Goal: Task Accomplishment & Management: Manage account settings

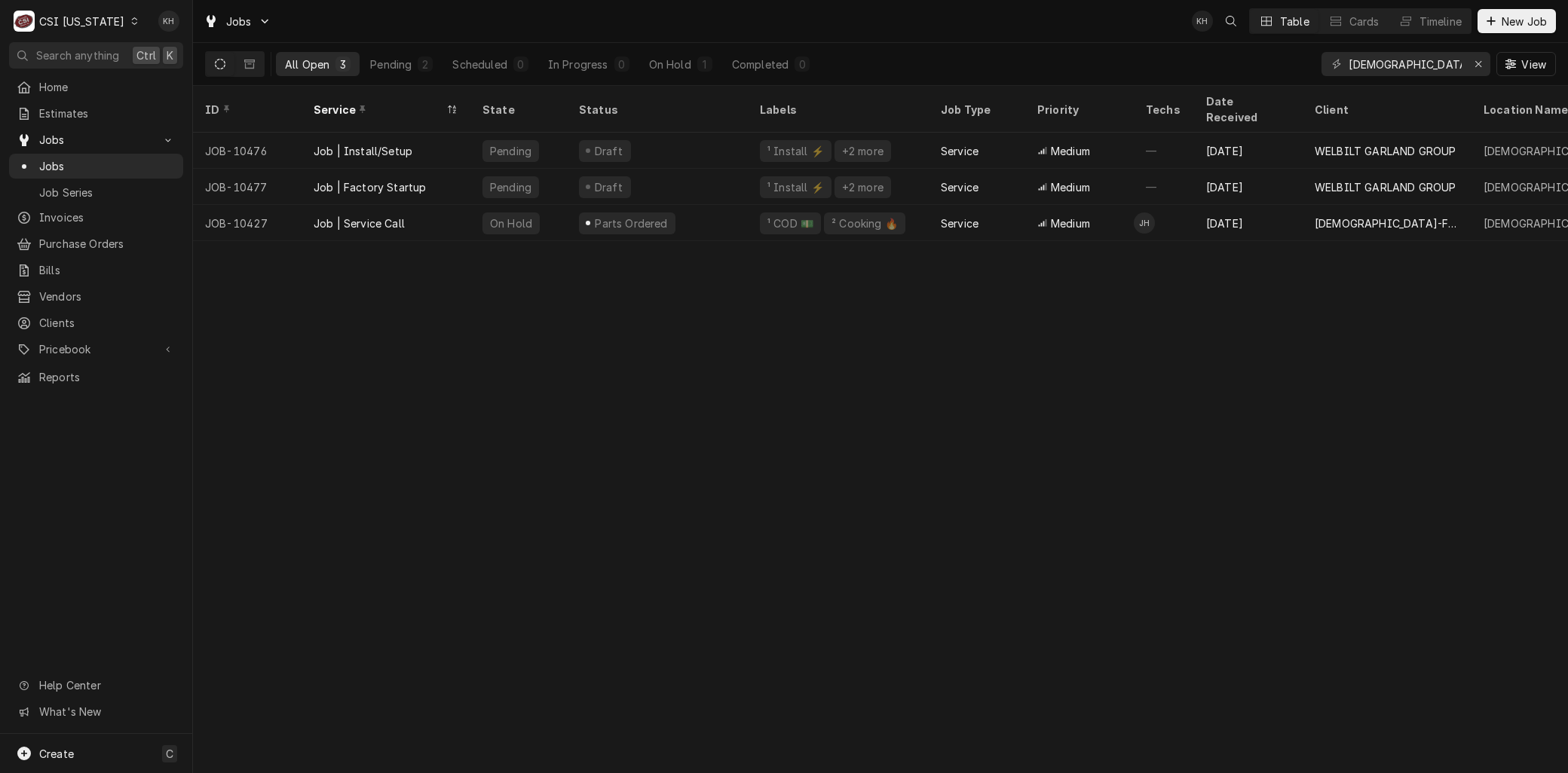
click at [74, 18] on div "C CSI Kentucky KH" at bounding box center [96, 20] width 192 height 42
click at [78, 26] on div "CSI Kentucky" at bounding box center [81, 21] width 85 height 16
click at [184, 31] on div "CSI [US_STATE][GEOGRAPHIC_DATA]" at bounding box center [235, 29] width 199 height 16
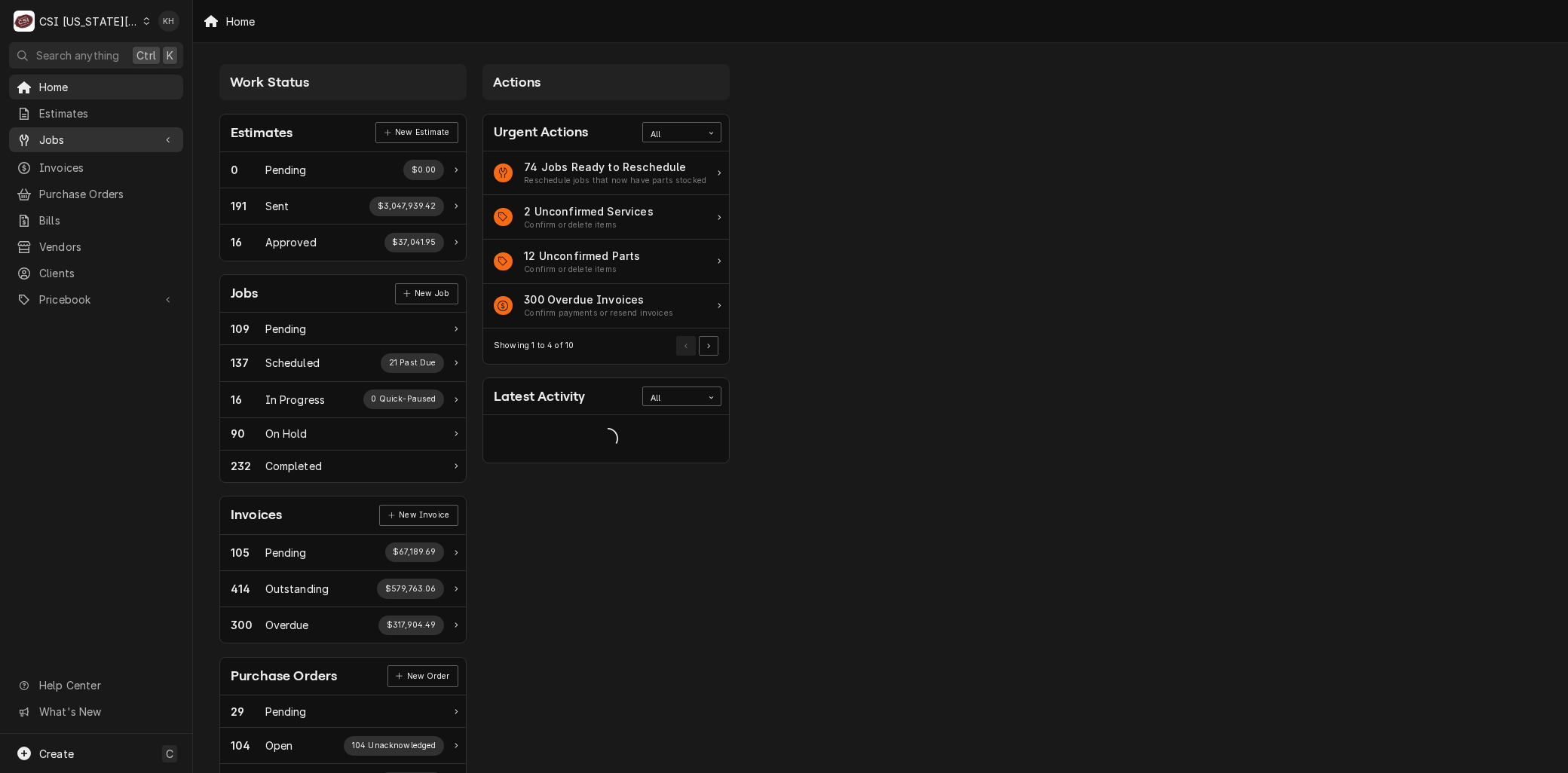
click at [49, 140] on span "Jobs" at bounding box center [96, 140] width 114 height 16
click at [64, 162] on span "Jobs" at bounding box center [107, 166] width 137 height 16
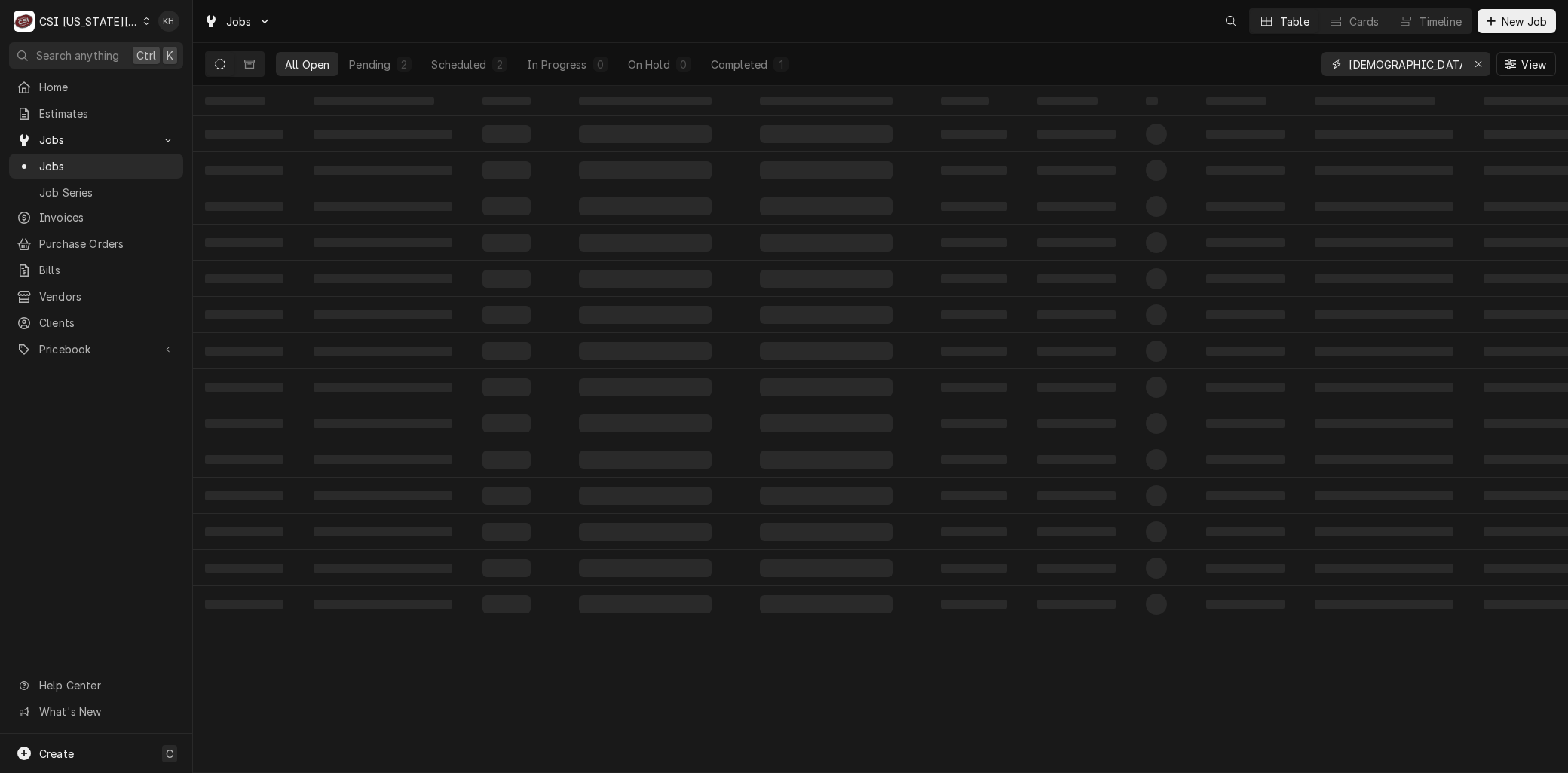
drag, startPoint x: 1260, startPoint y: 49, endPoint x: 1229, endPoint y: 47, distance: 31.1
click at [1229, 47] on div "All Open Pending 2 Scheduled 2 In Progress 0 On Hold 0 Completed 1 chick fil a …" at bounding box center [880, 63] width 1350 height 42
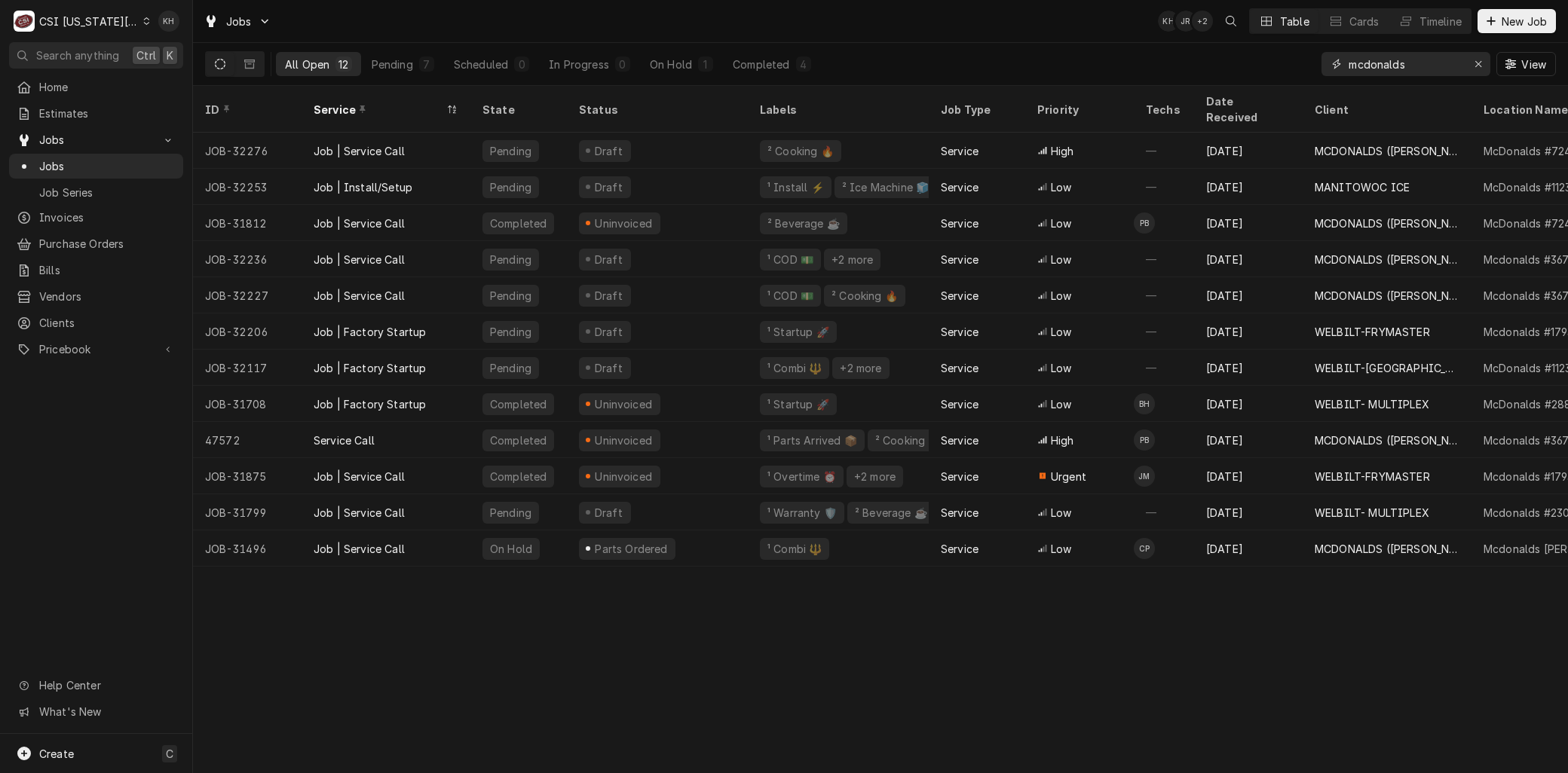
drag, startPoint x: 1194, startPoint y: 70, endPoint x: 970, endPoint y: 64, distance: 224.1
click at [974, 64] on div "All Open 12 Pending 7 Scheduled 0 In Progress 0 On Hold 1 Completed 4 mcdonalds…" at bounding box center [880, 63] width 1350 height 42
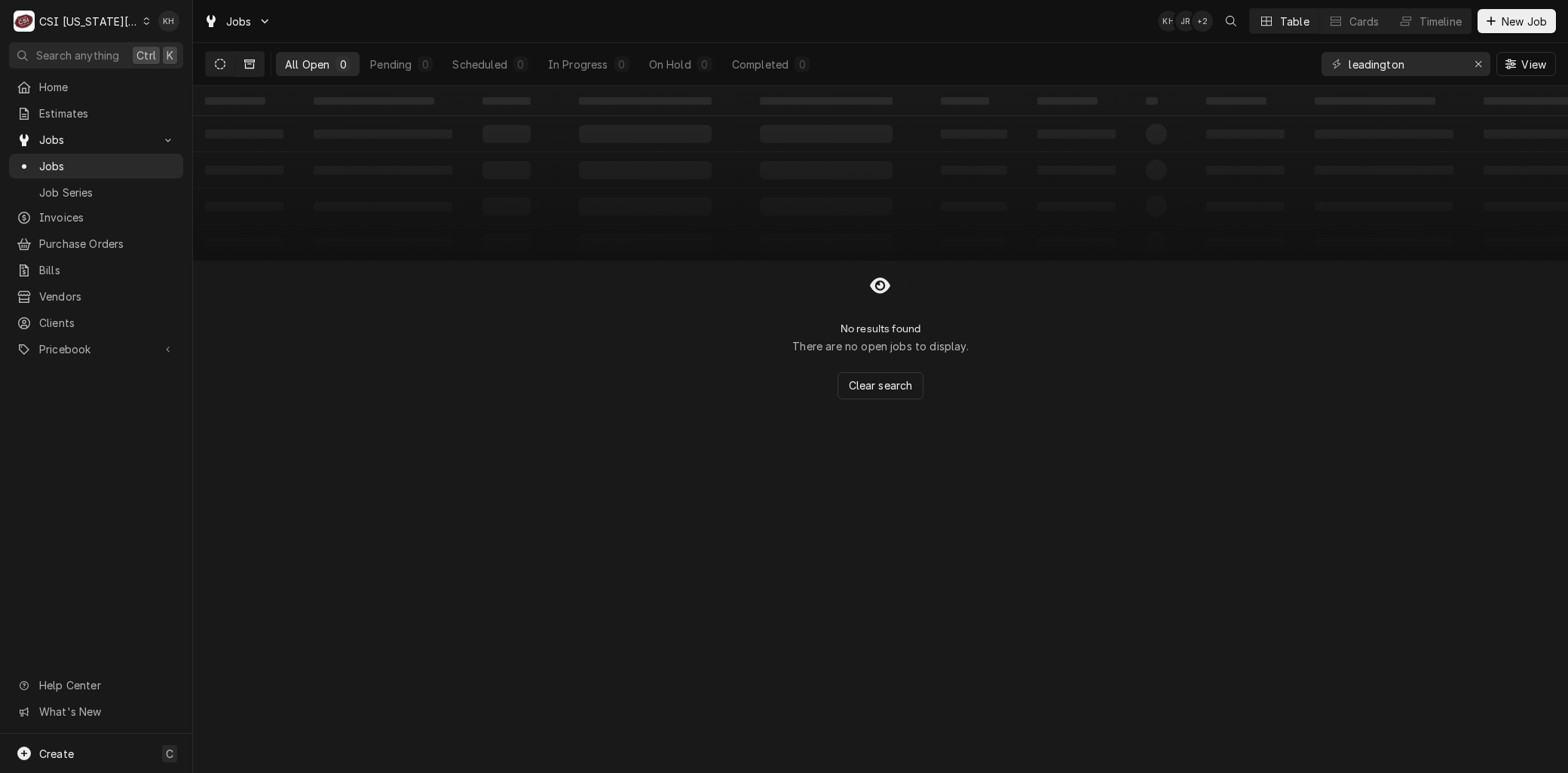
click at [247, 68] on icon "Dynamic Content Wrapper" at bounding box center [249, 63] width 11 height 9
drag, startPoint x: 1435, startPoint y: 63, endPoint x: 865, endPoint y: 49, distance: 570.2
click at [865, 49] on div "All Closed 0 Finalized 0 Cancelled 0 leadington View" at bounding box center [880, 63] width 1350 height 42
type input "l"
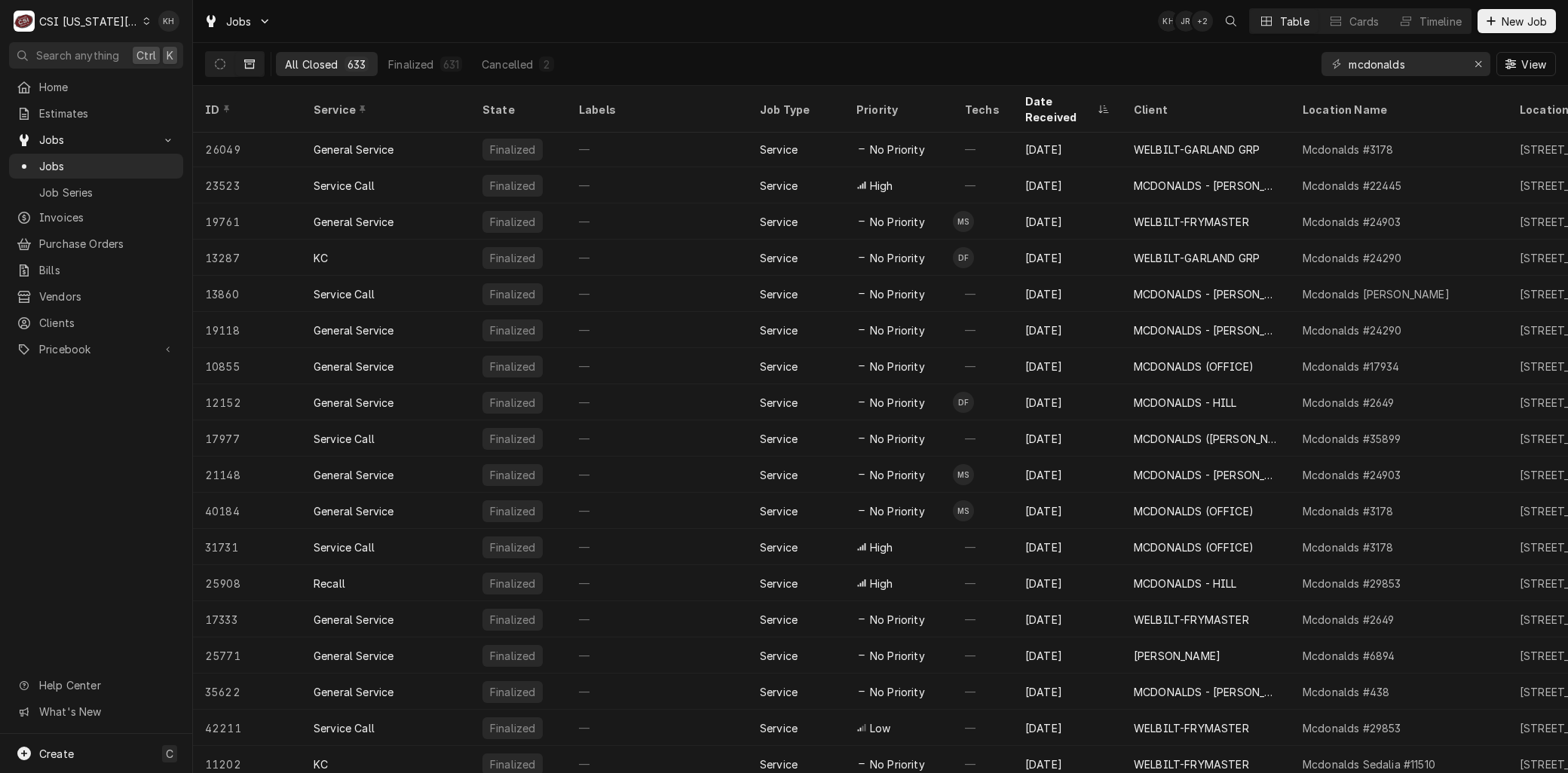
scroll to position [800, 0]
click at [1407, 55] on input "mcdonalds" at bounding box center [1405, 63] width 113 height 24
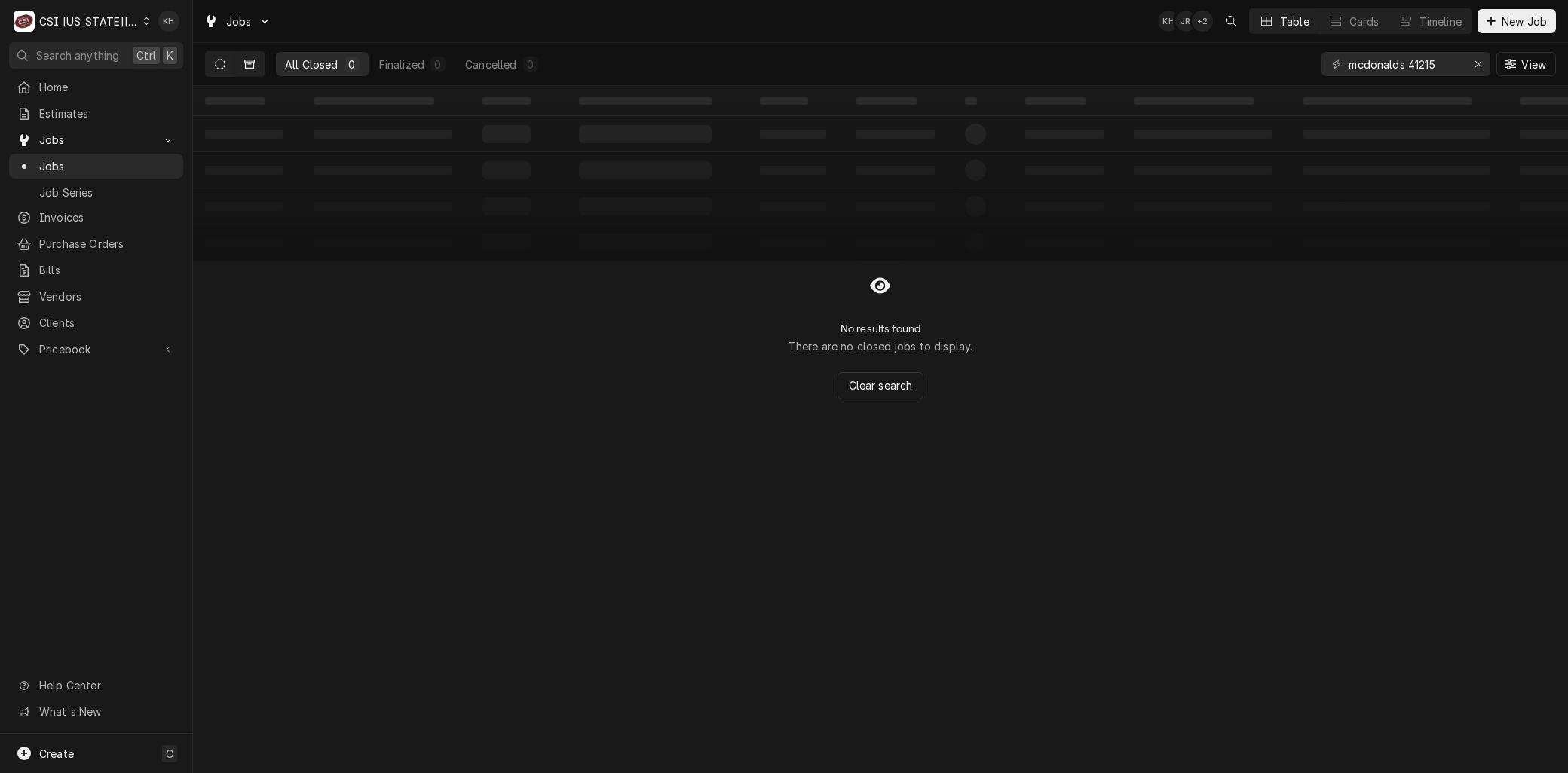
click at [225, 63] on icon "Dynamic Content Wrapper" at bounding box center [220, 63] width 11 height 11
click at [1432, 59] on input "mcdonalds 41215" at bounding box center [1405, 63] width 113 height 24
click at [253, 68] on icon "Dynamic Content Wrapper" at bounding box center [249, 63] width 11 height 9
click at [217, 61] on icon "Dynamic Content Wrapper" at bounding box center [220, 63] width 11 height 11
drag, startPoint x: 1420, startPoint y: 59, endPoint x: 1445, endPoint y: 66, distance: 26.0
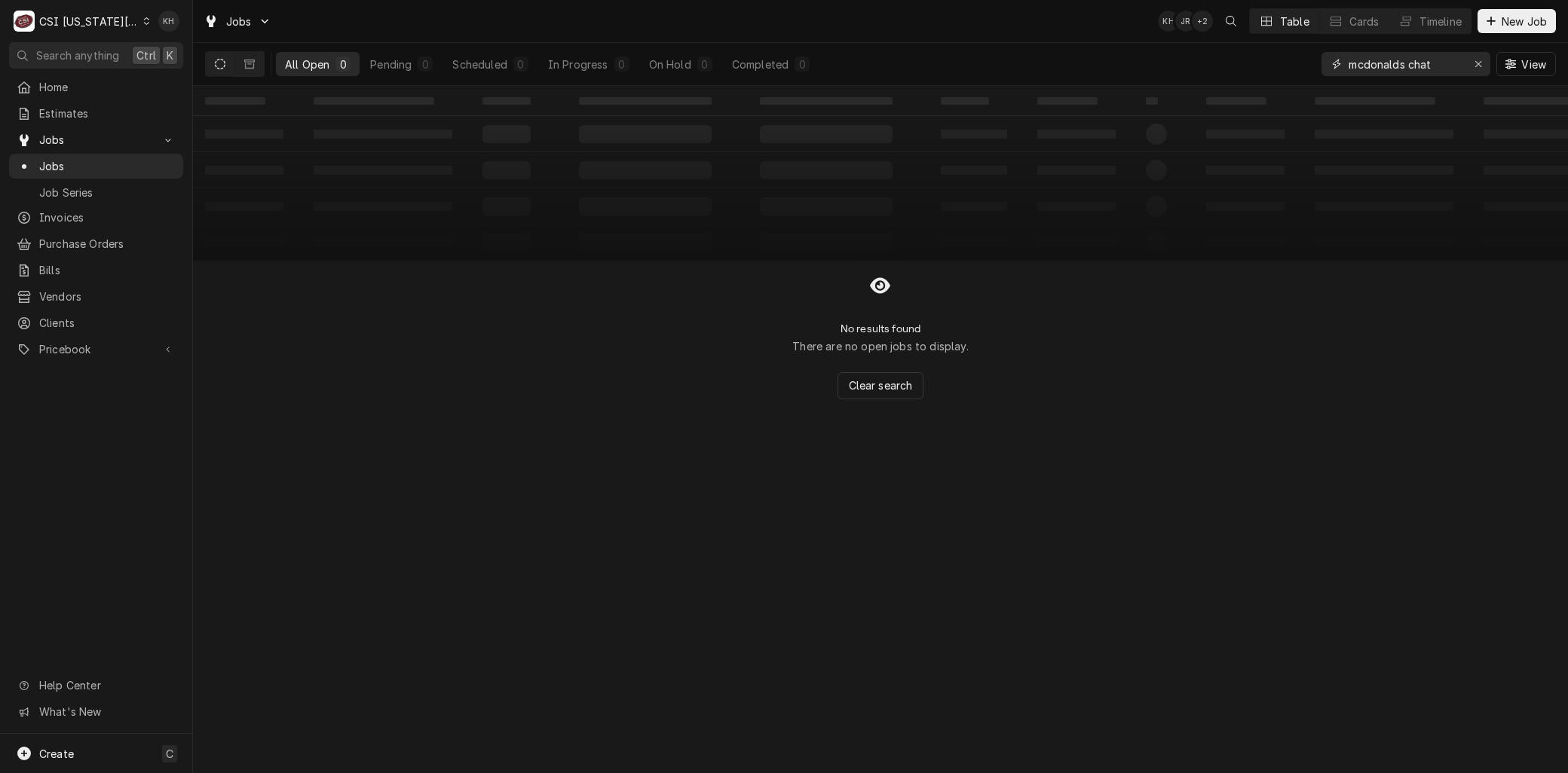
click at [1420, 61] on input "mcdonalds chat" at bounding box center [1405, 63] width 113 height 24
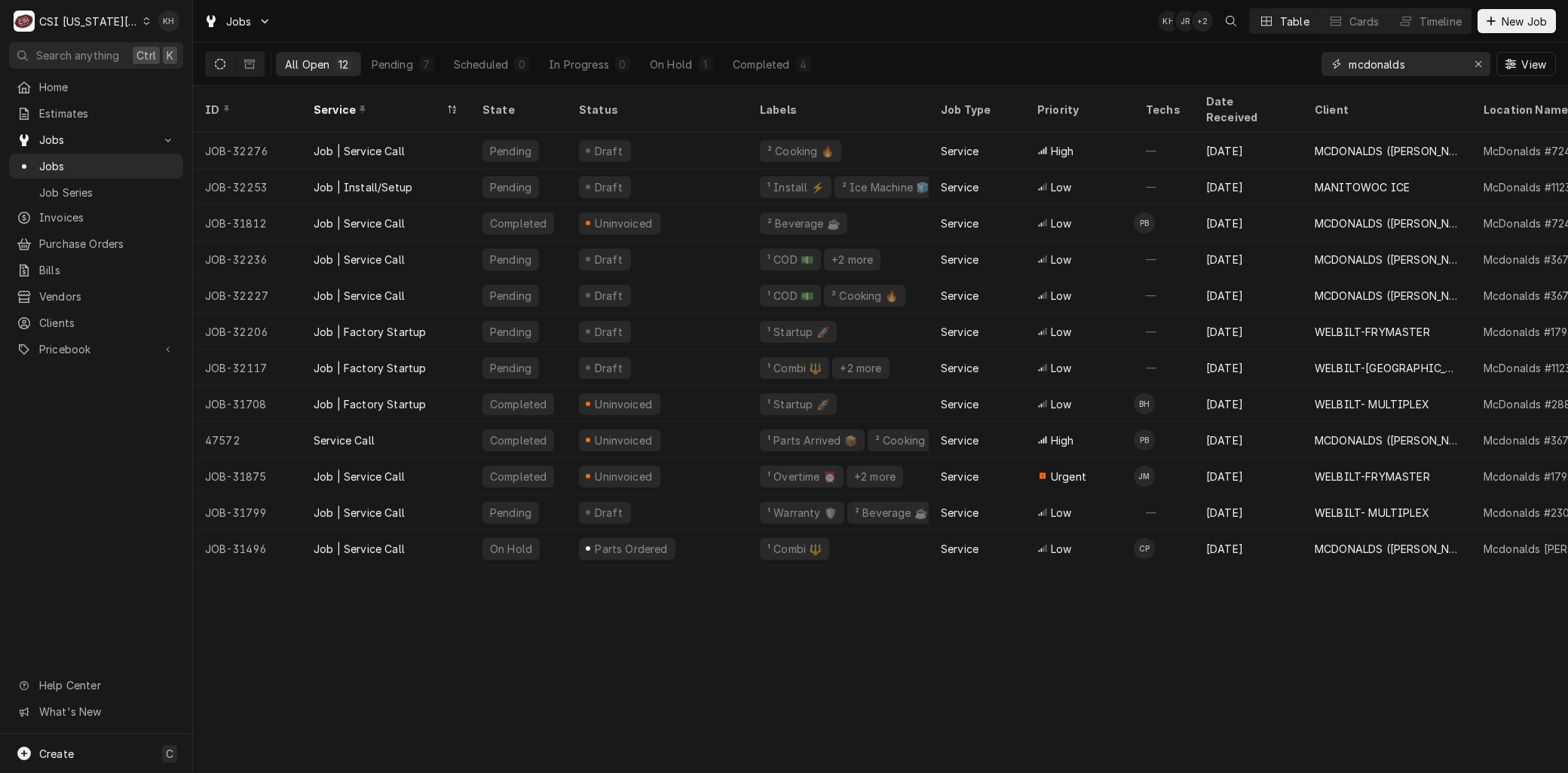
drag, startPoint x: 1393, startPoint y: 65, endPoint x: 901, endPoint y: 56, distance: 492.1
click at [901, 55] on div "All Open 12 Pending 7 Scheduled 0 In Progress 0 On Hold 1 Completed 4 mcdonalds…" at bounding box center [880, 63] width 1350 height 42
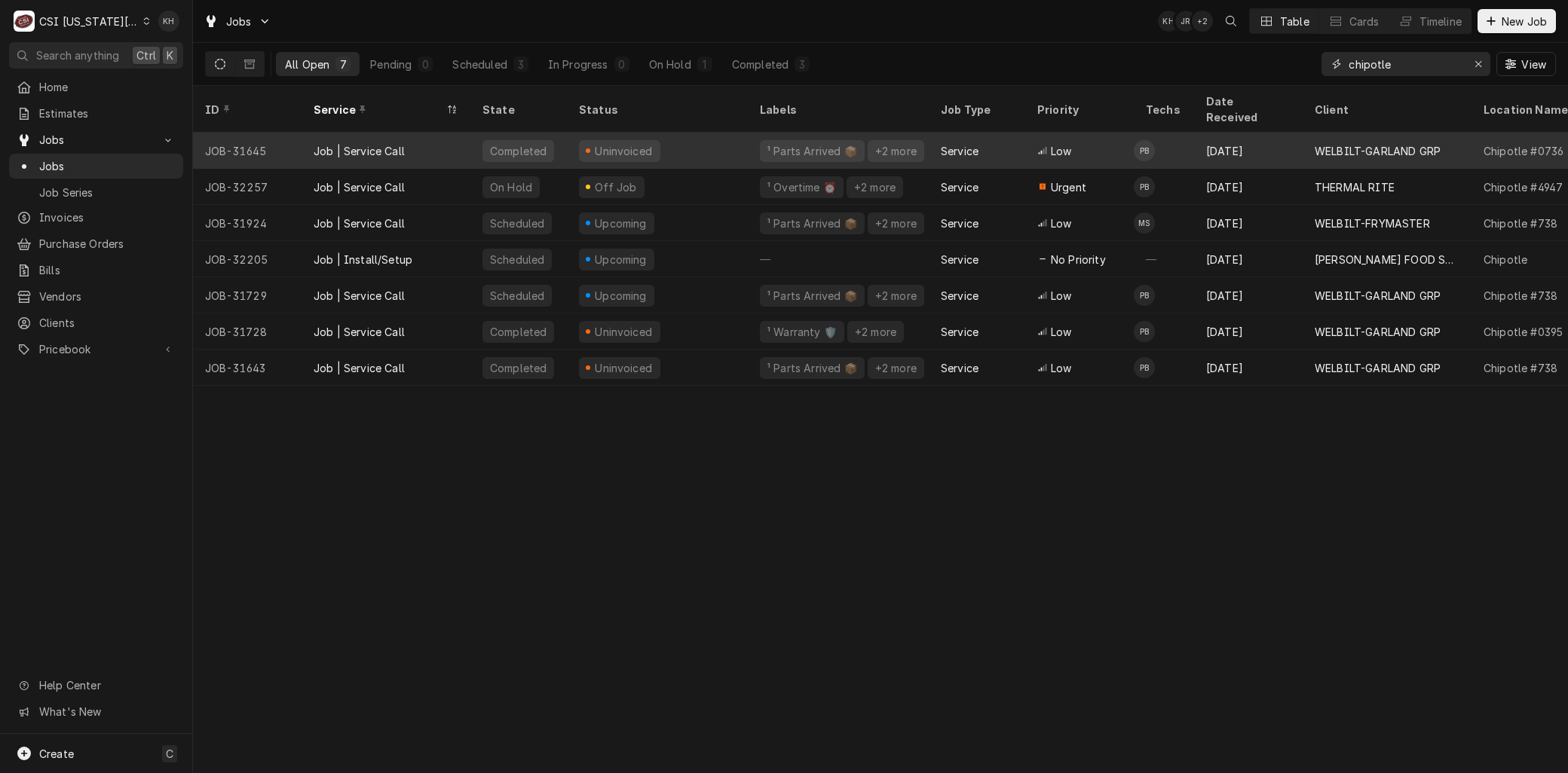
type input "chipotle"
click at [342, 147] on div "Job | Service Call" at bounding box center [386, 150] width 169 height 36
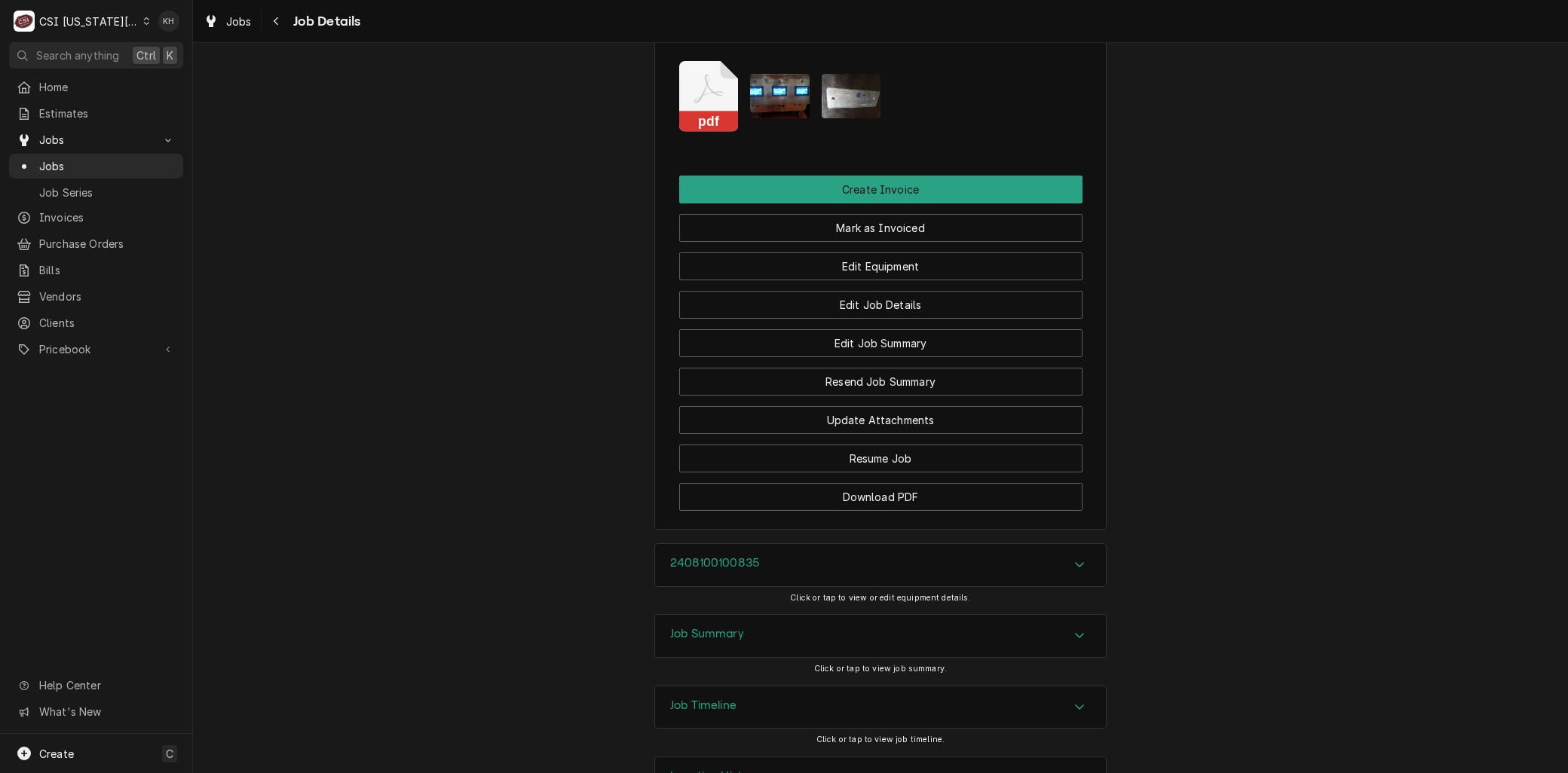
scroll to position [2760, 0]
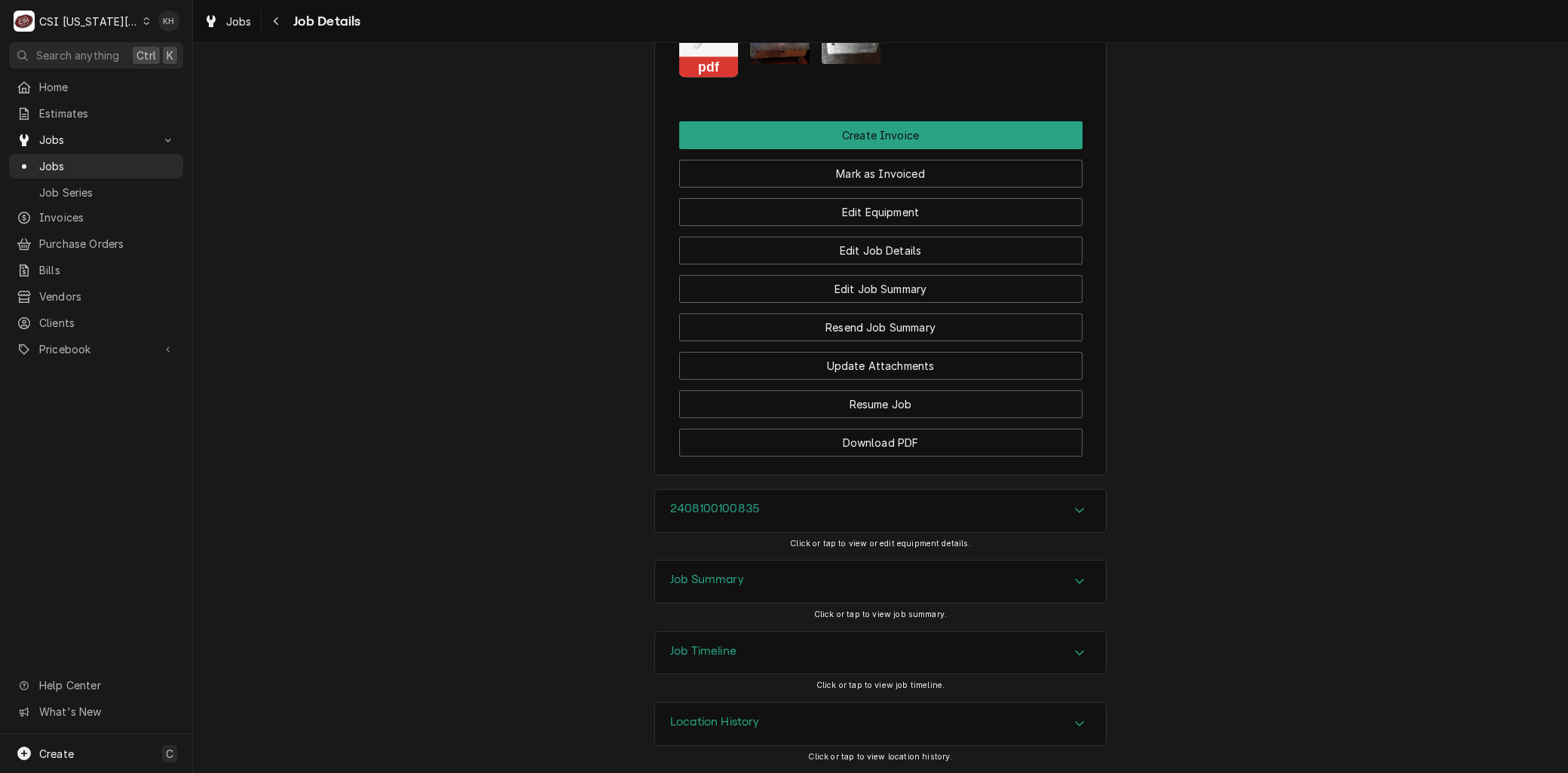
click at [731, 568] on div "Job Summary" at bounding box center [881, 581] width 451 height 42
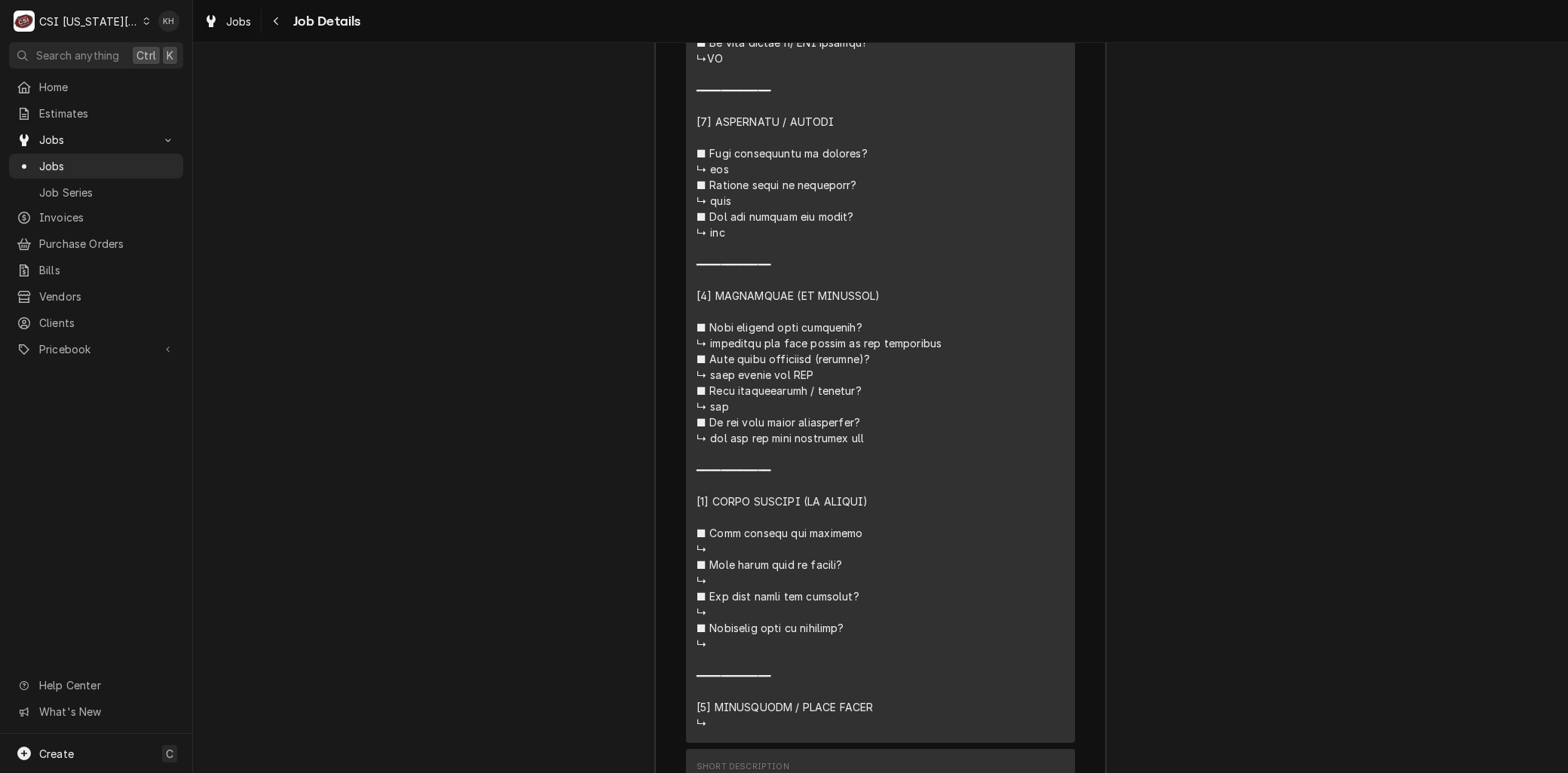
scroll to position [4185, 0]
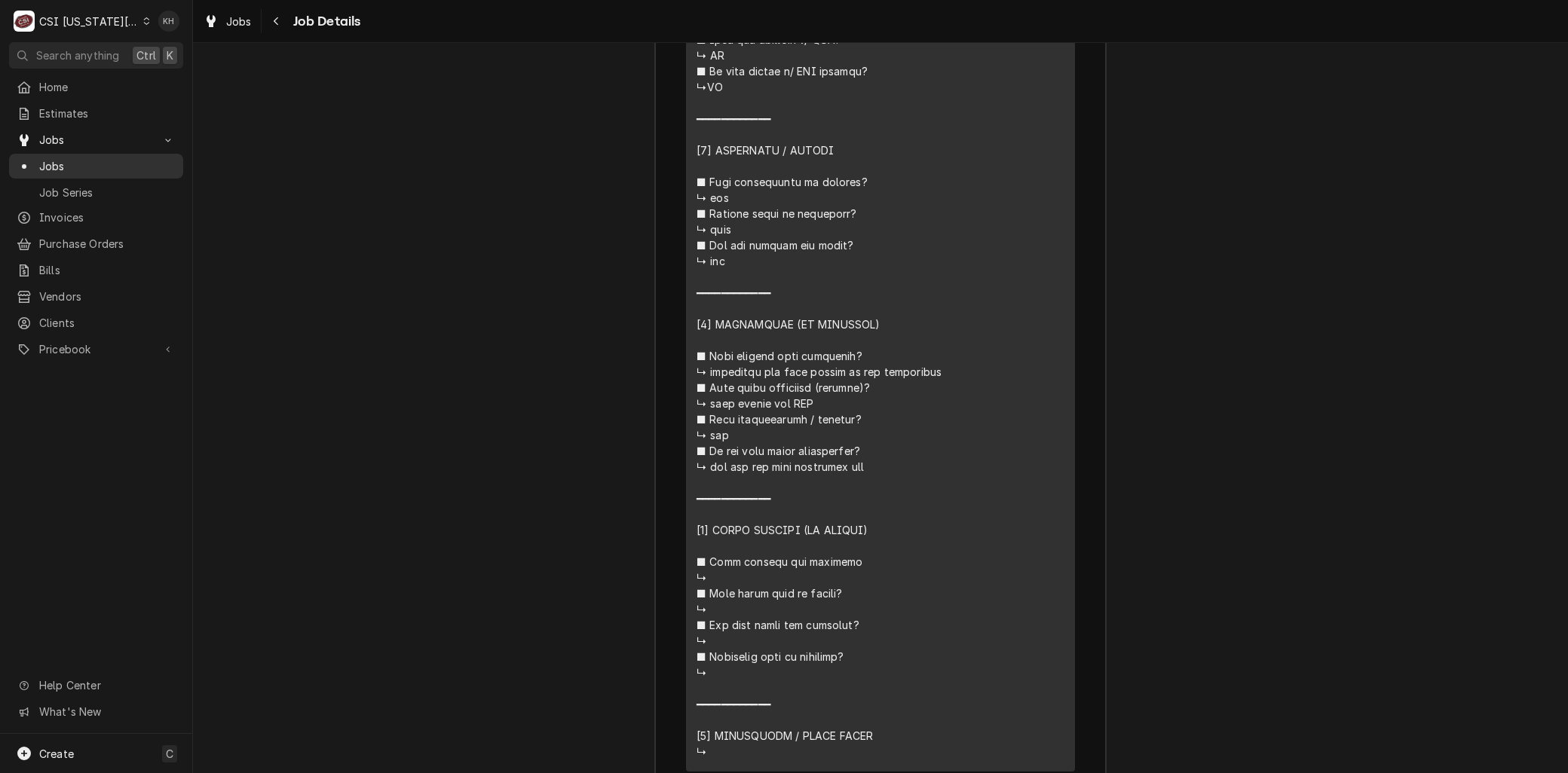
click at [62, 164] on span "Jobs" at bounding box center [107, 166] width 137 height 16
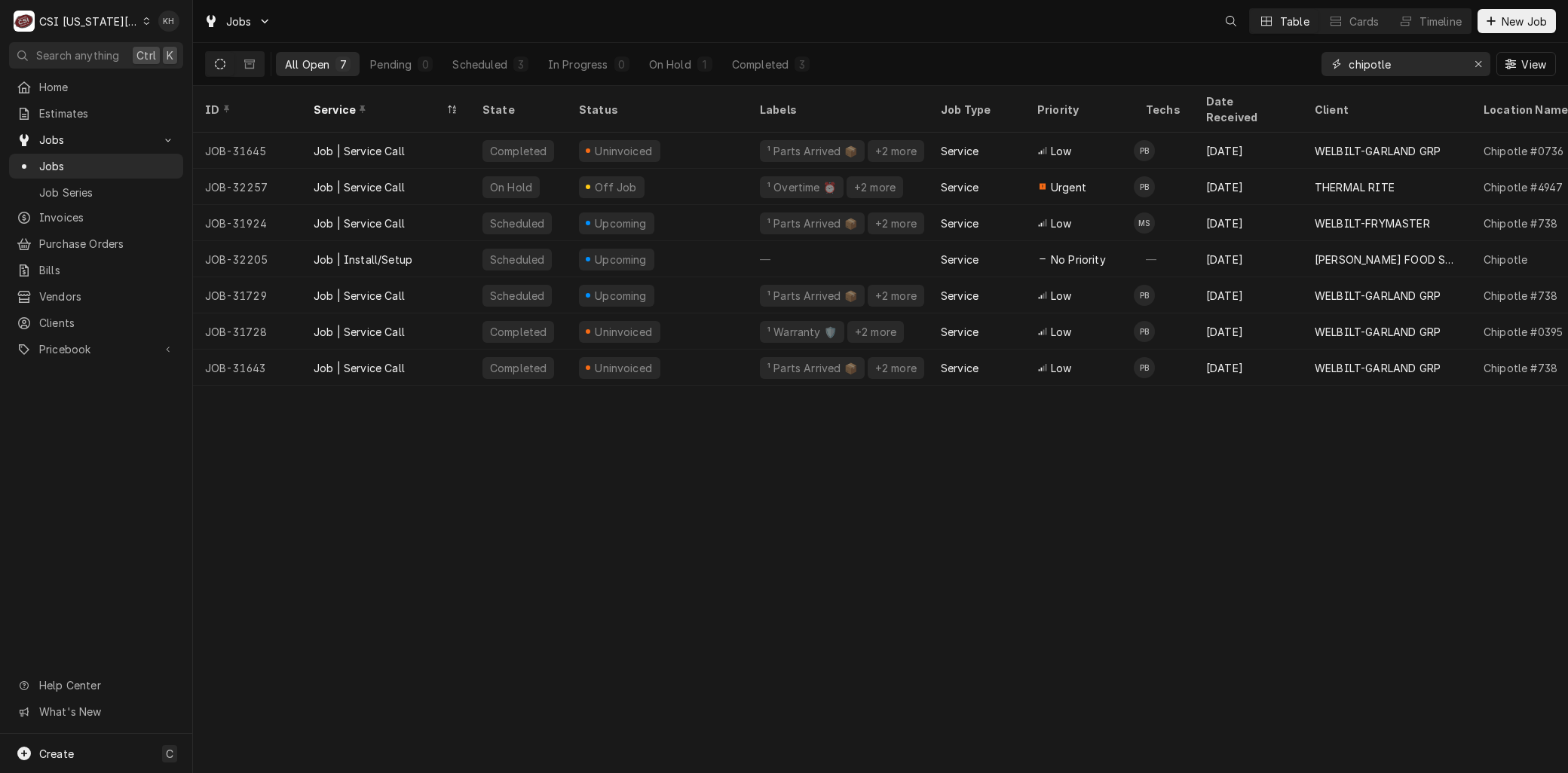
drag, startPoint x: 1387, startPoint y: 64, endPoint x: 1102, endPoint y: 84, distance: 285.7
click at [1101, 84] on div "All Open 7 Pending 0 Scheduled 3 In Progress 0 On Hold 1 Completed 3 chipotle V…" at bounding box center [880, 63] width 1350 height 42
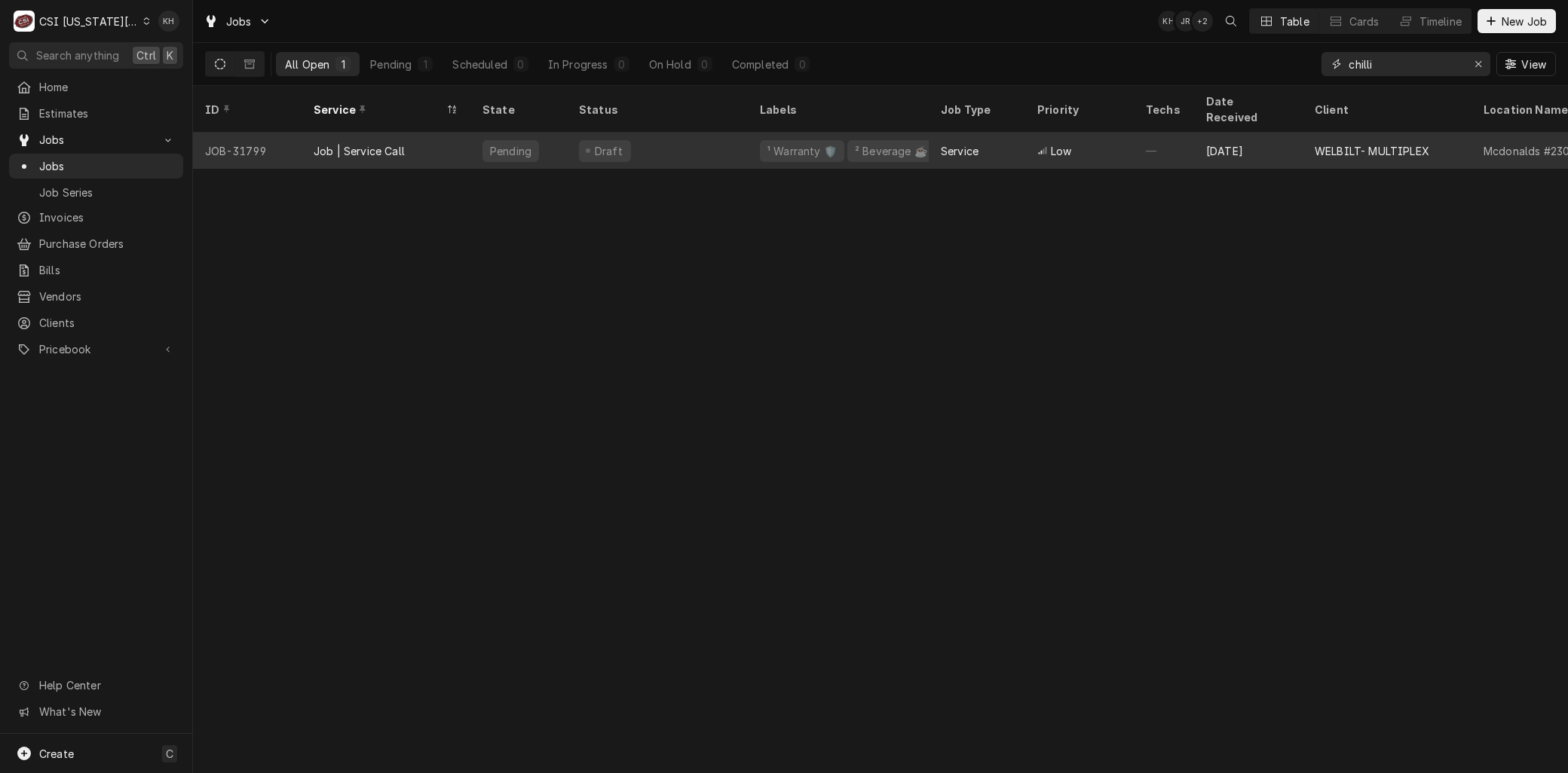
type input "chilli"
click at [449, 133] on div "Job | Service Call" at bounding box center [386, 150] width 169 height 36
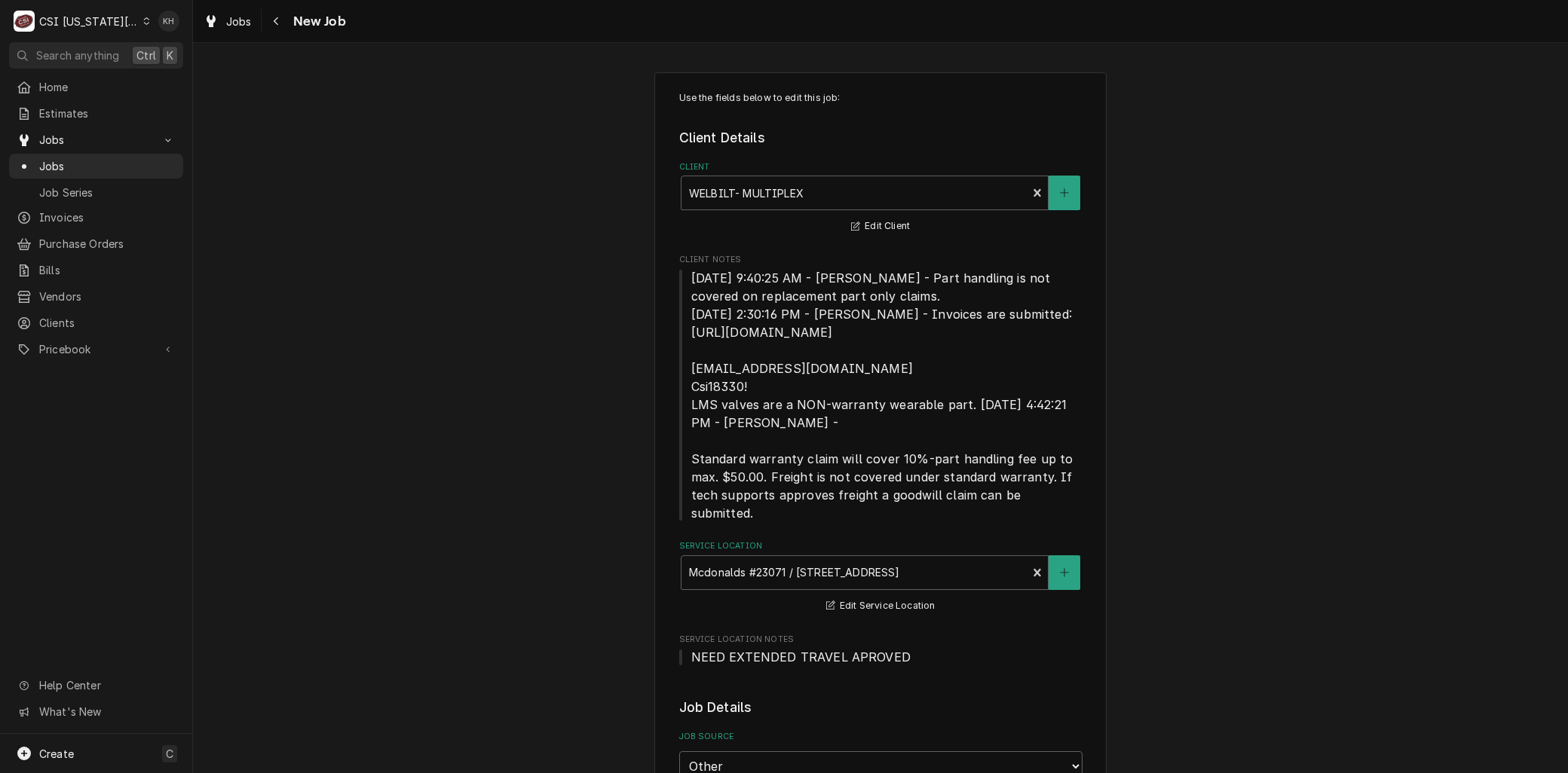
type textarea "x"
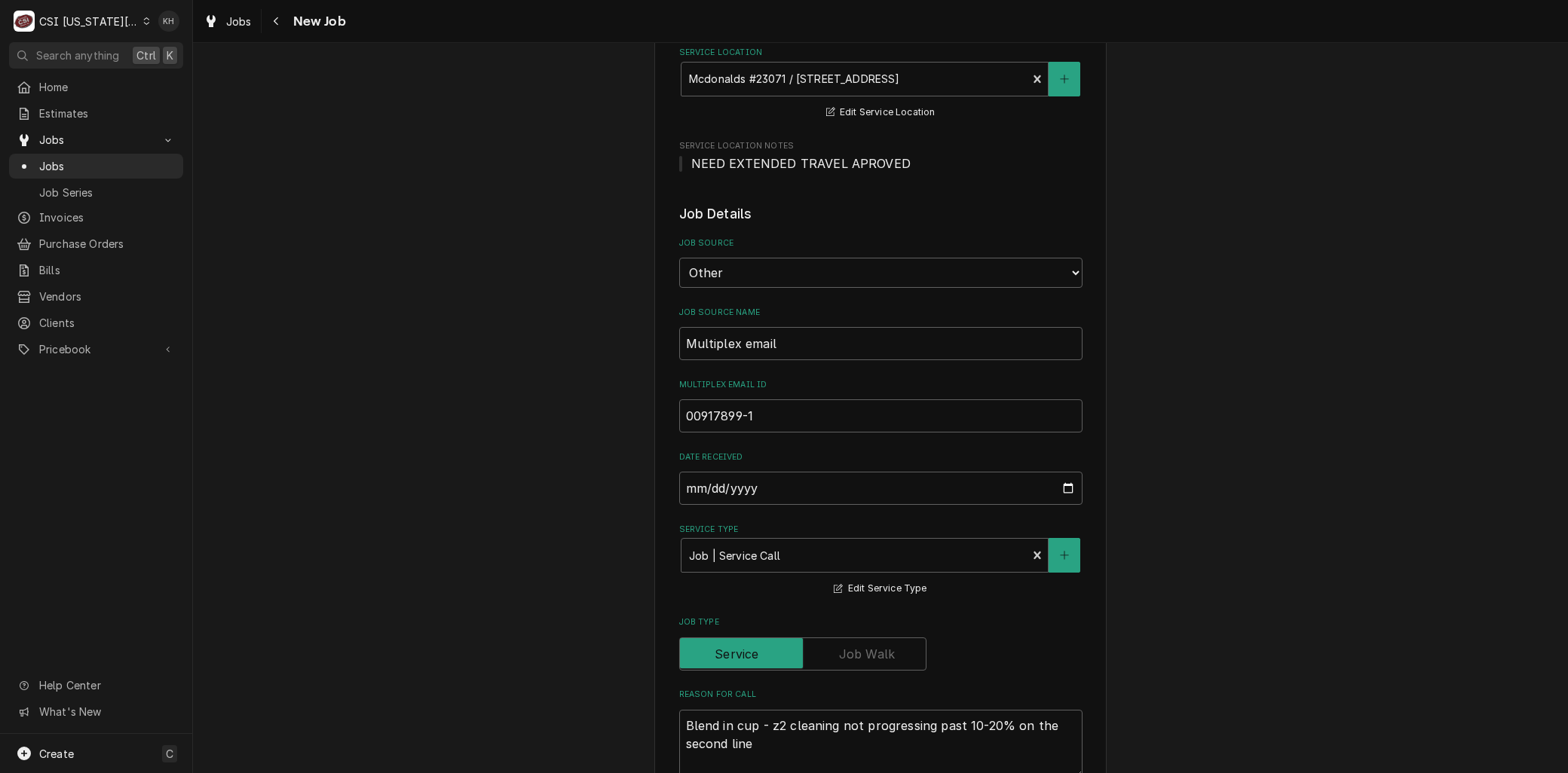
scroll to position [502, 0]
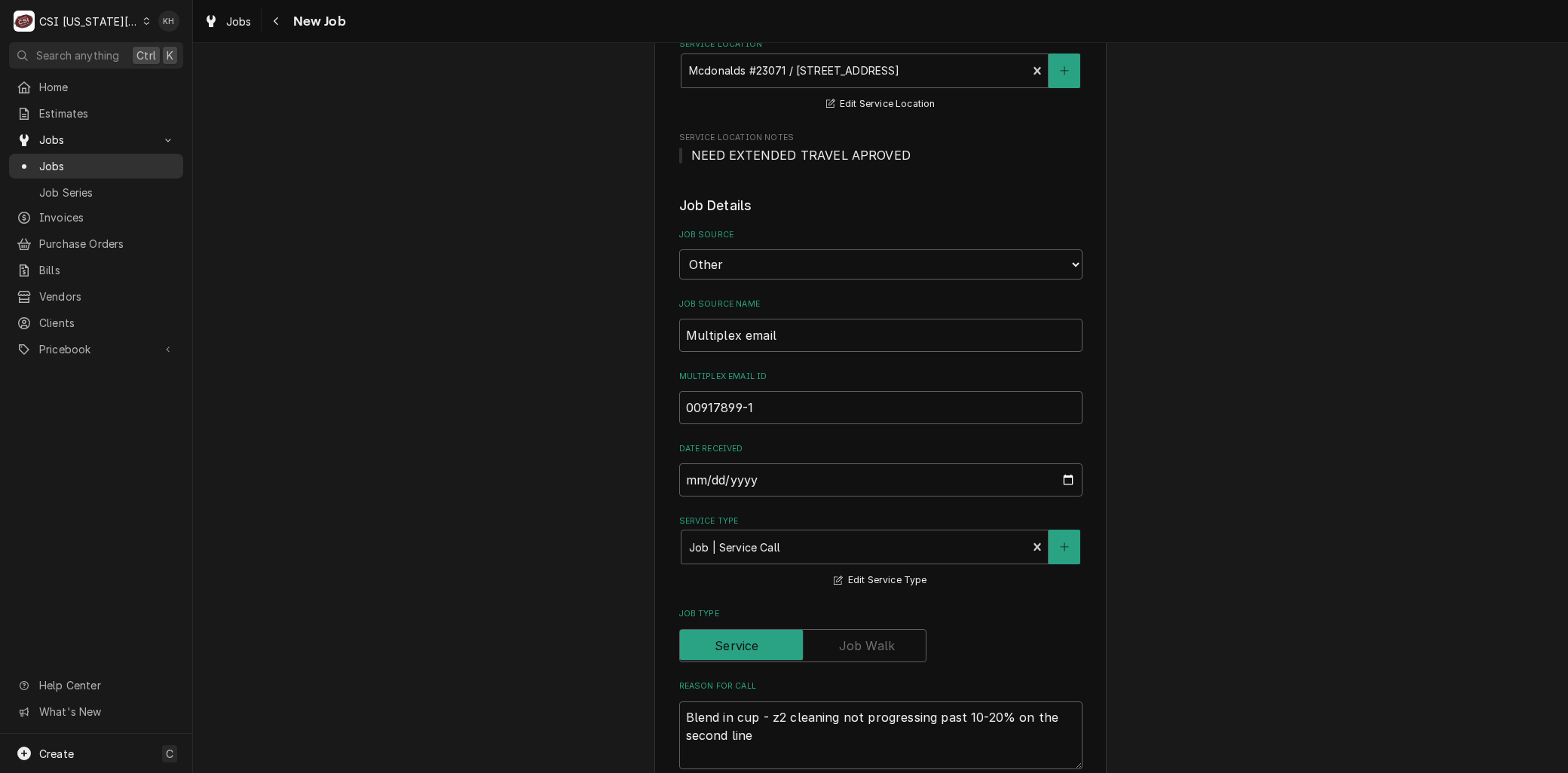
click at [55, 159] on span "Jobs" at bounding box center [107, 166] width 137 height 16
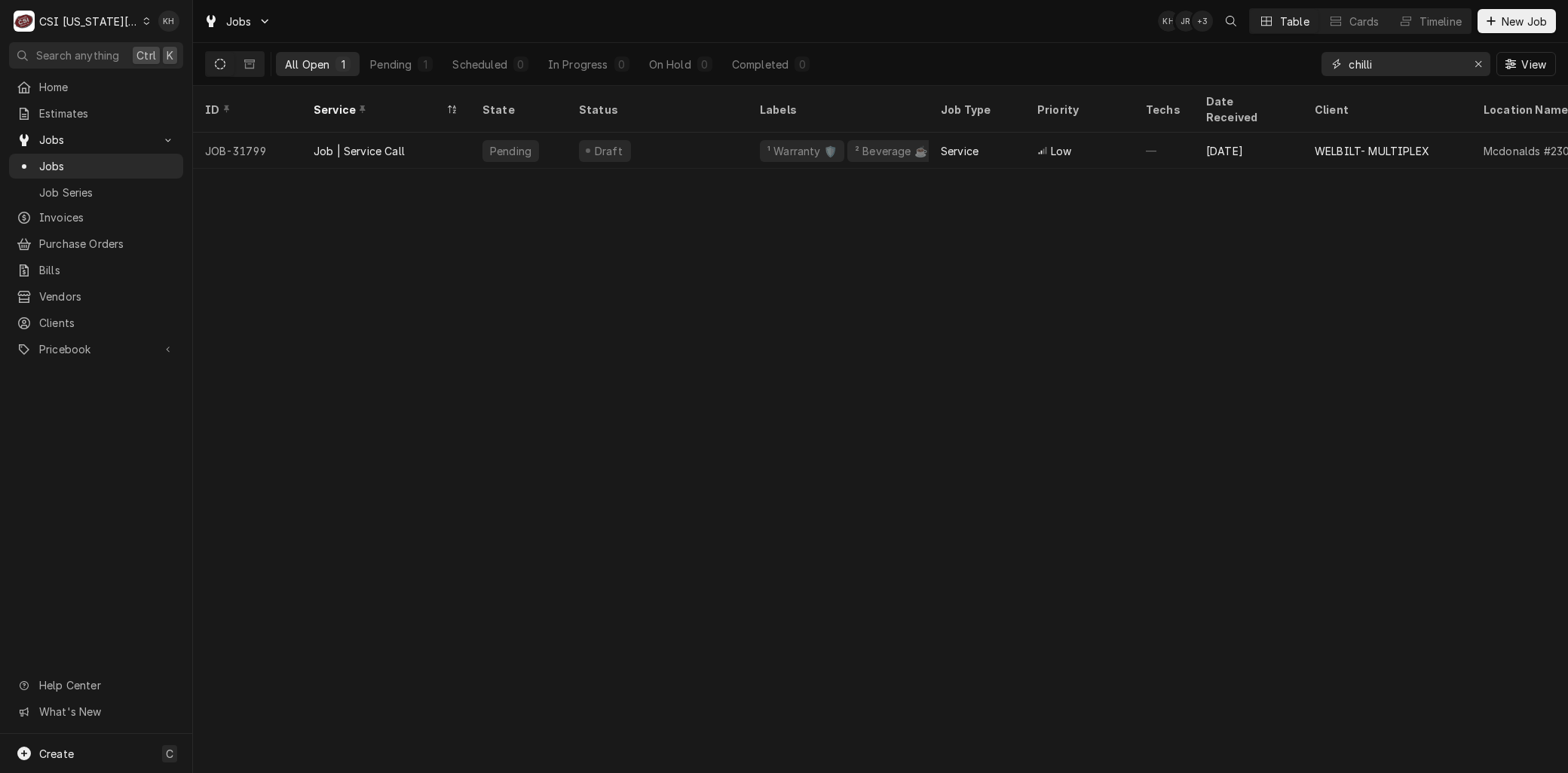
drag, startPoint x: 1385, startPoint y: 62, endPoint x: 1221, endPoint y: 69, distance: 164.1
click at [1222, 69] on div "All Open 1 Pending 1 Scheduled 0 In Progress 0 On Hold 0 Completed 0 chilli View" at bounding box center [880, 63] width 1350 height 42
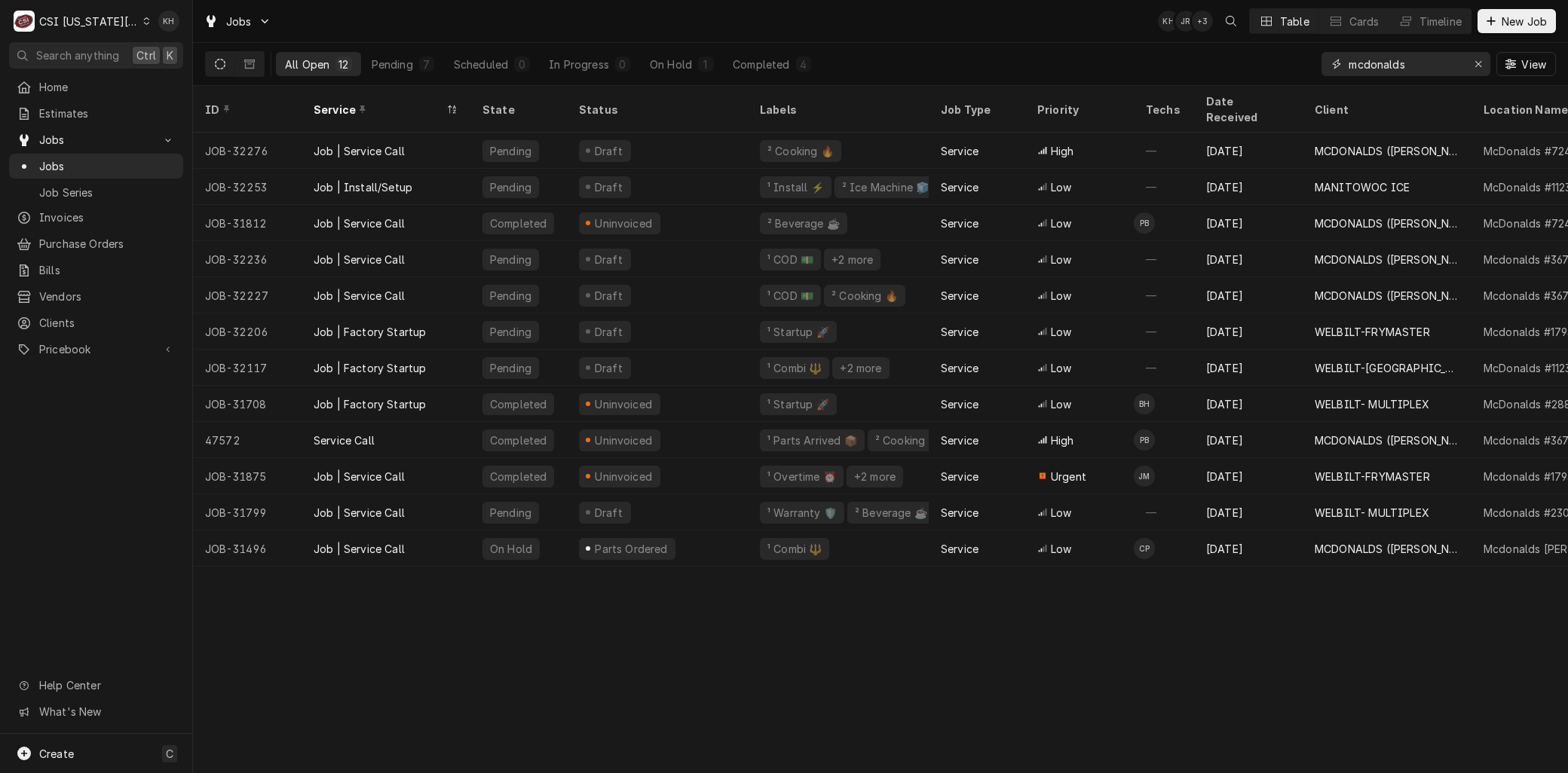
type input "mcdonalds"
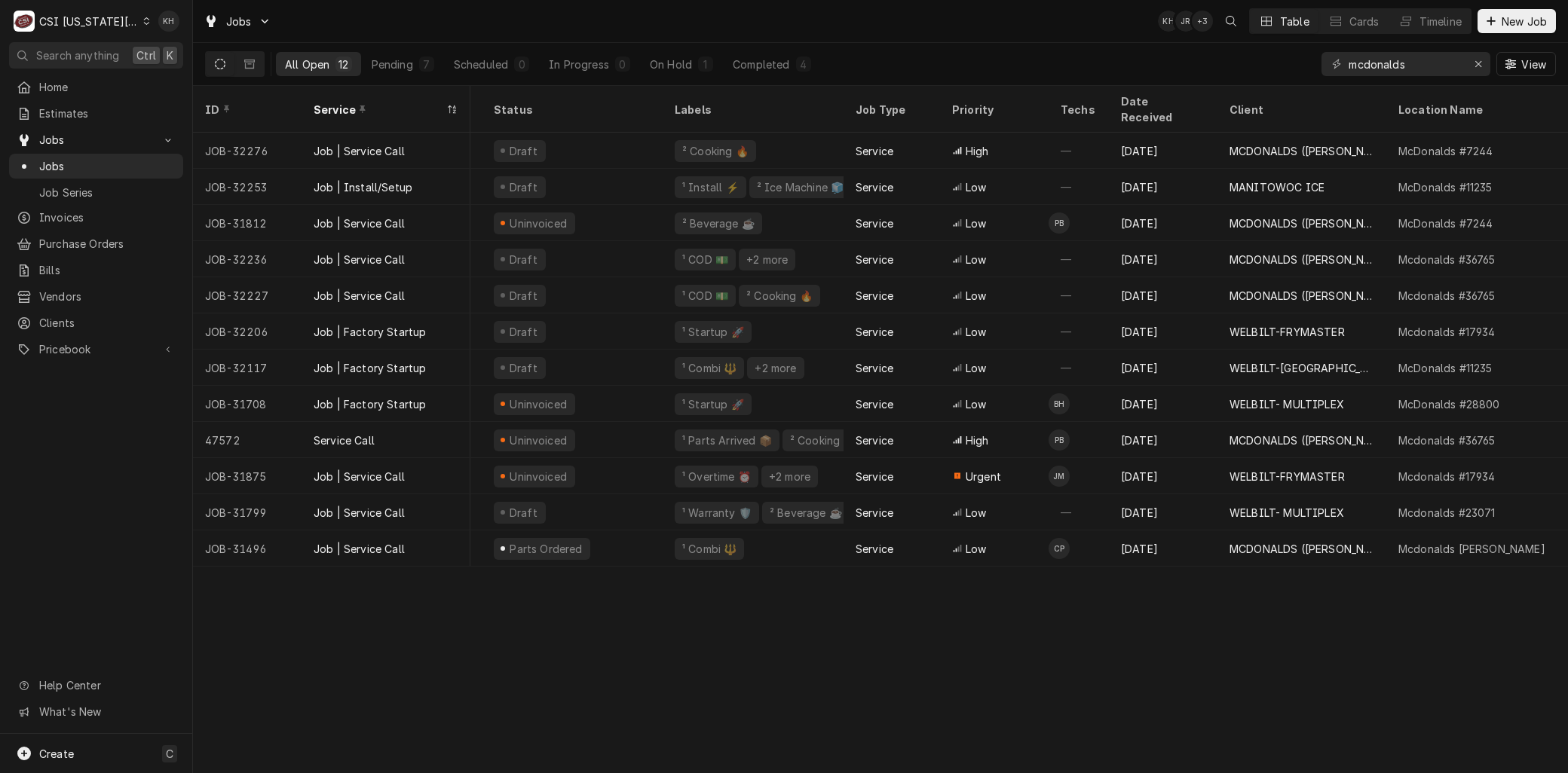
scroll to position [0, 83]
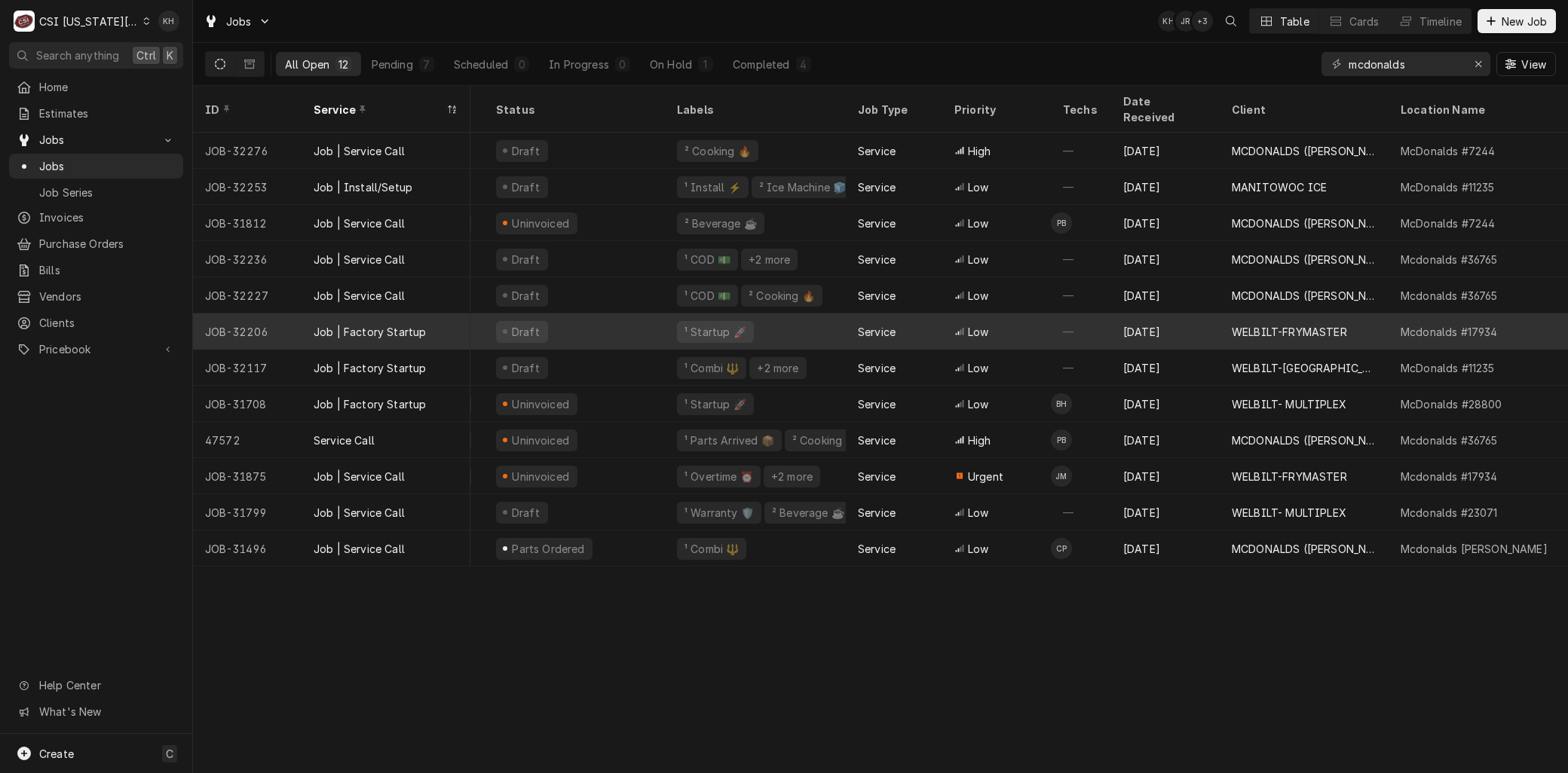
click at [1129, 322] on div "[DATE]" at bounding box center [1165, 331] width 108 height 36
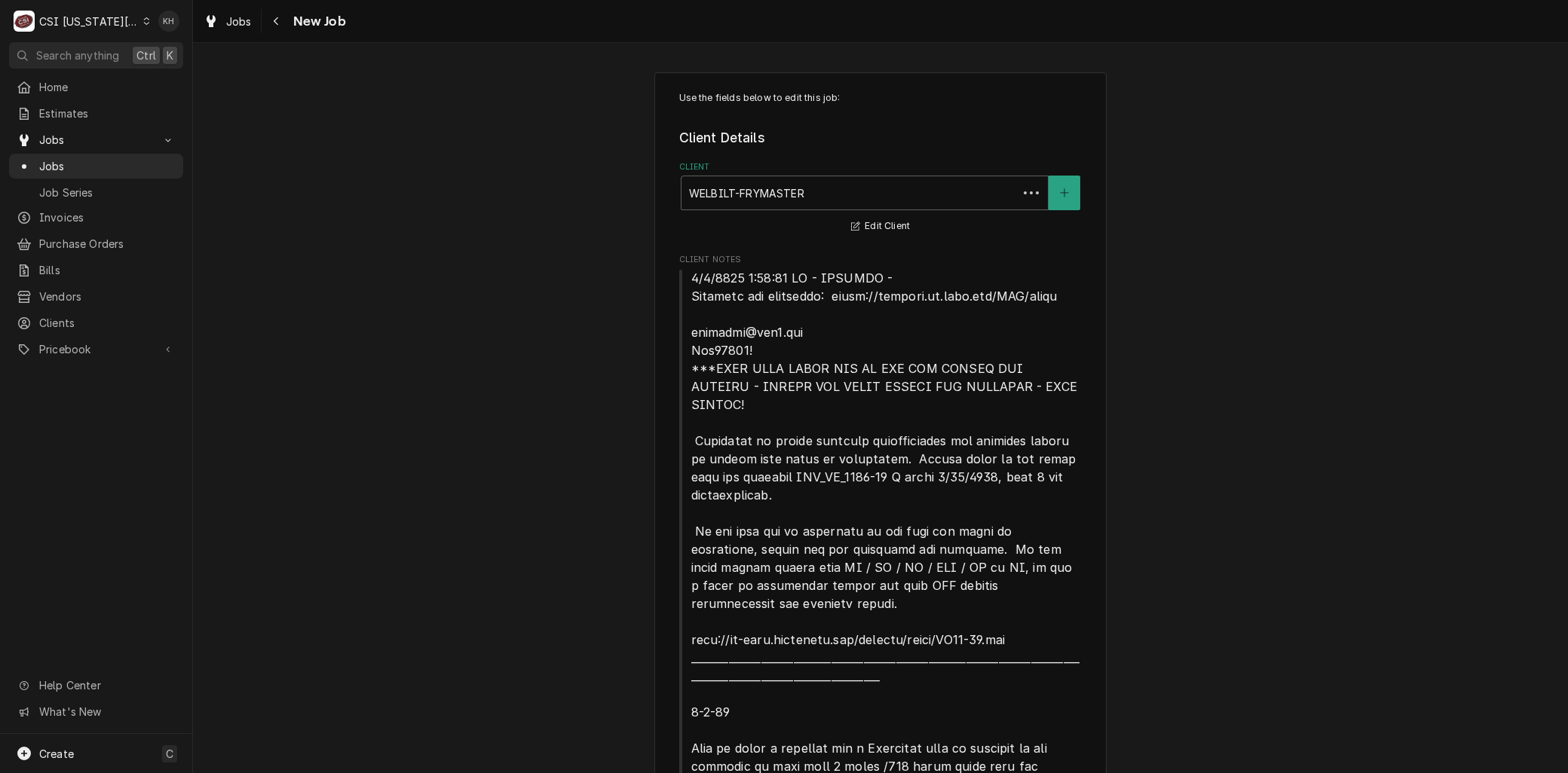
type textarea "x"
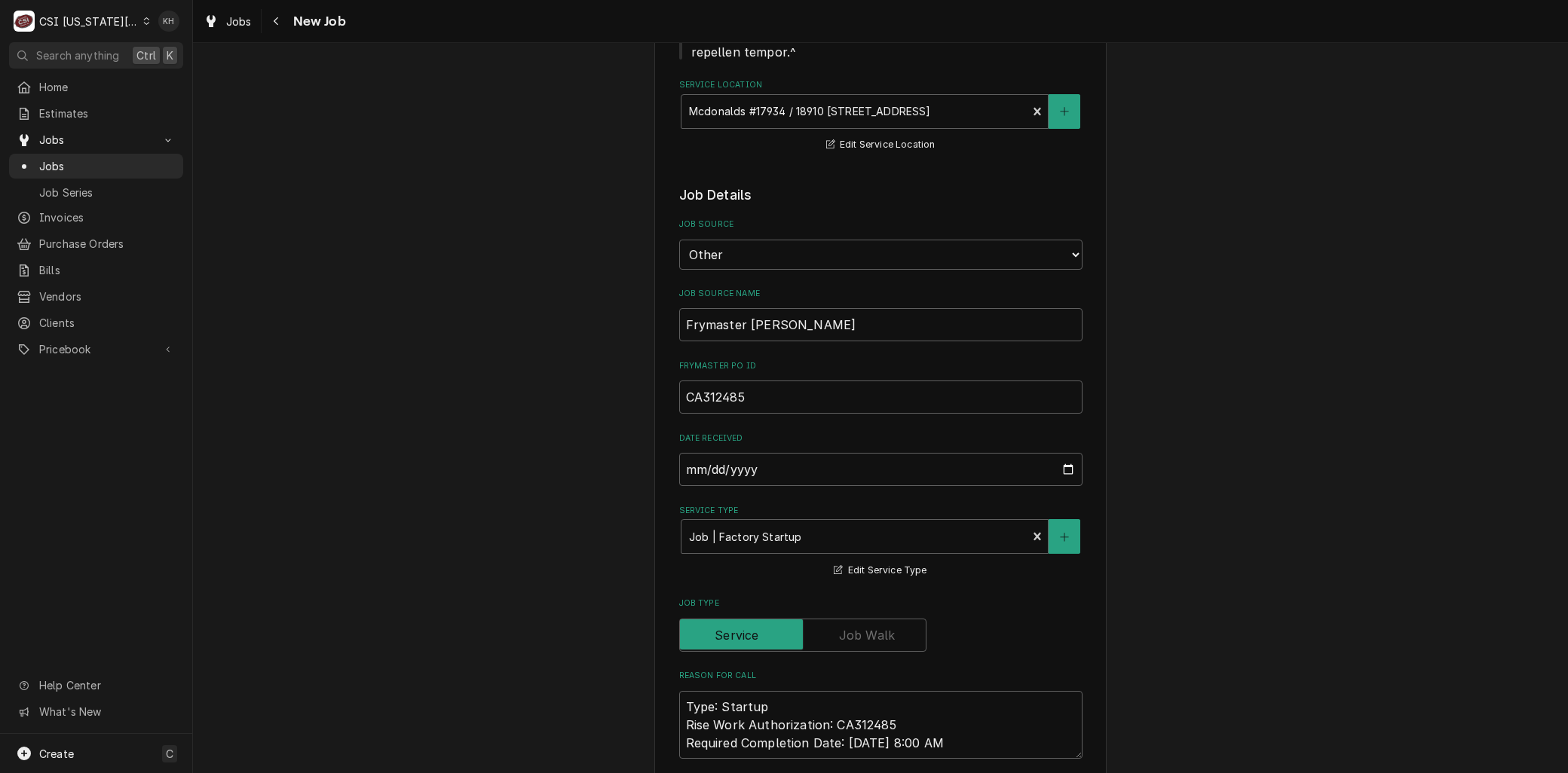
scroll to position [1004, 0]
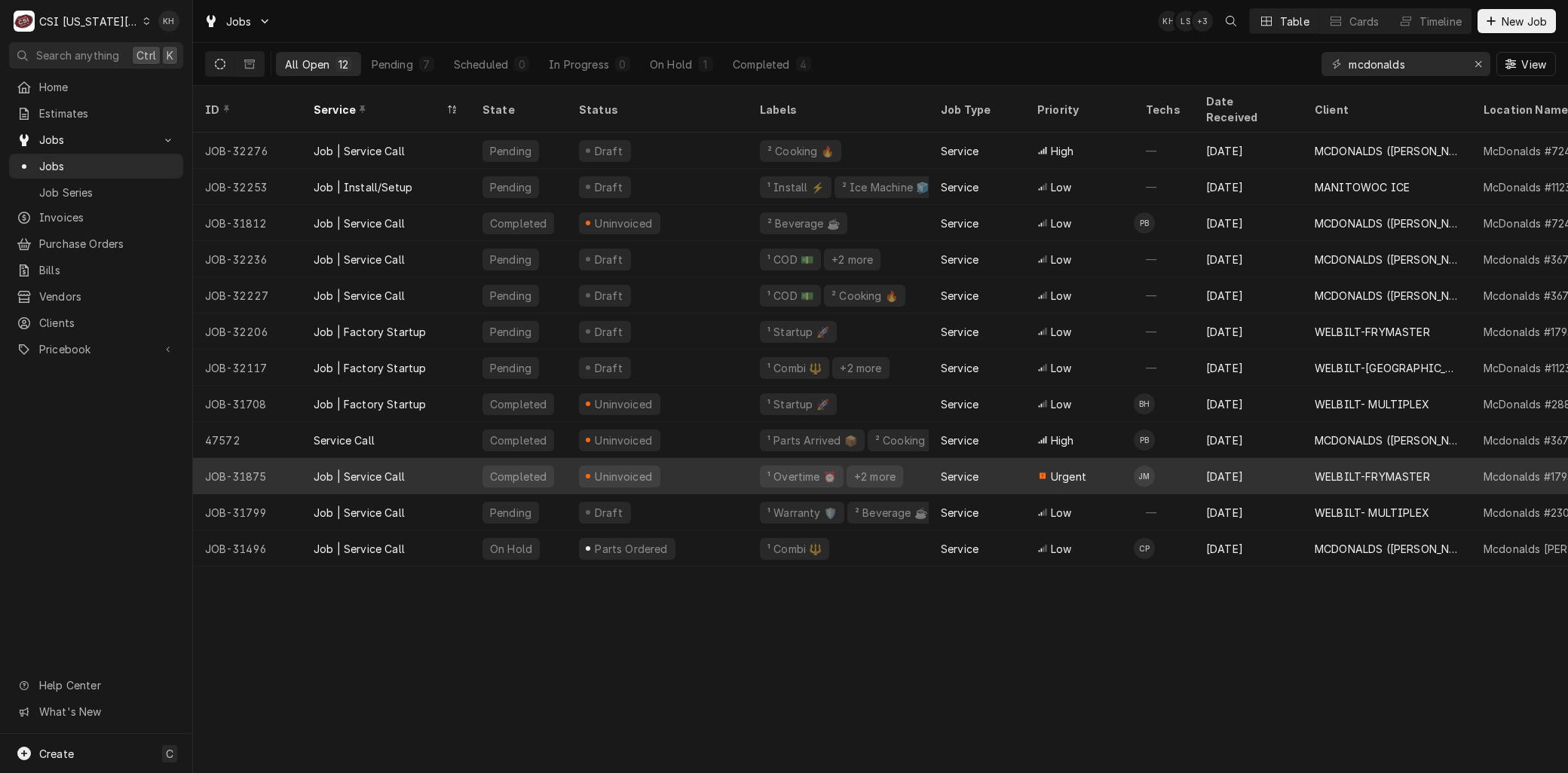
click at [1078, 468] on span "Urgent" at bounding box center [1068, 476] width 35 height 16
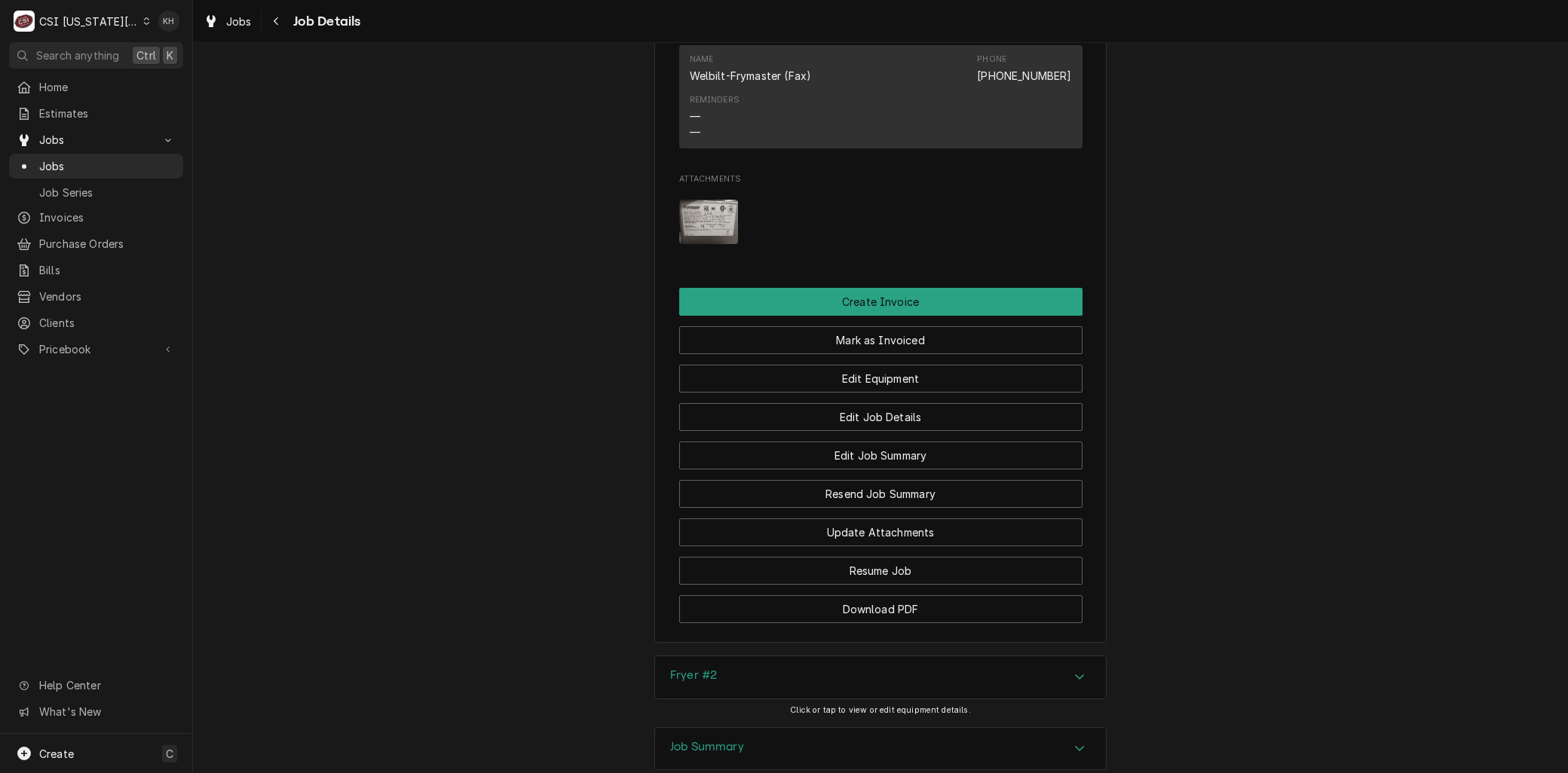
scroll to position [2733, 0]
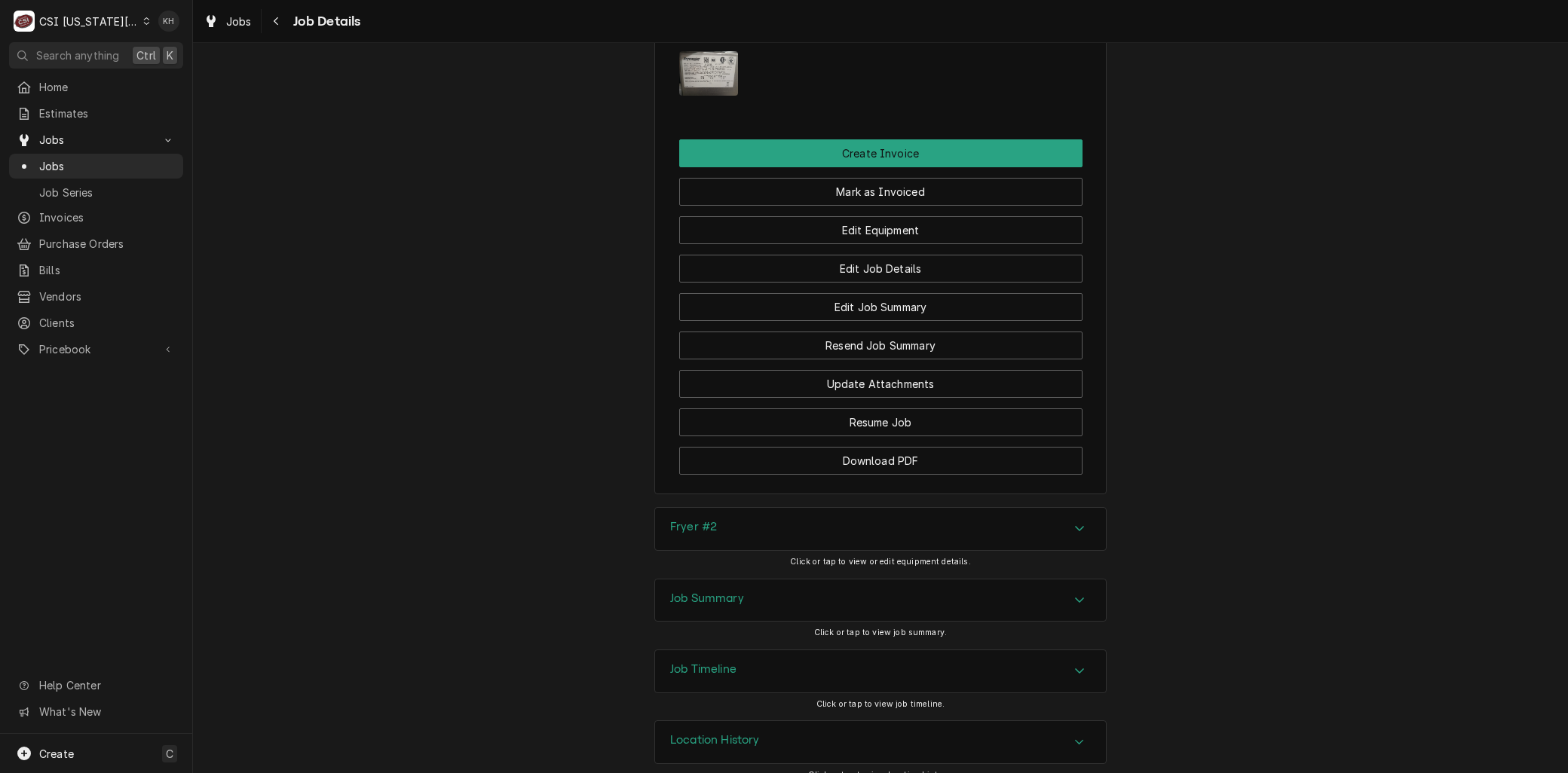
click at [802, 587] on div "Job Summary" at bounding box center [881, 600] width 451 height 42
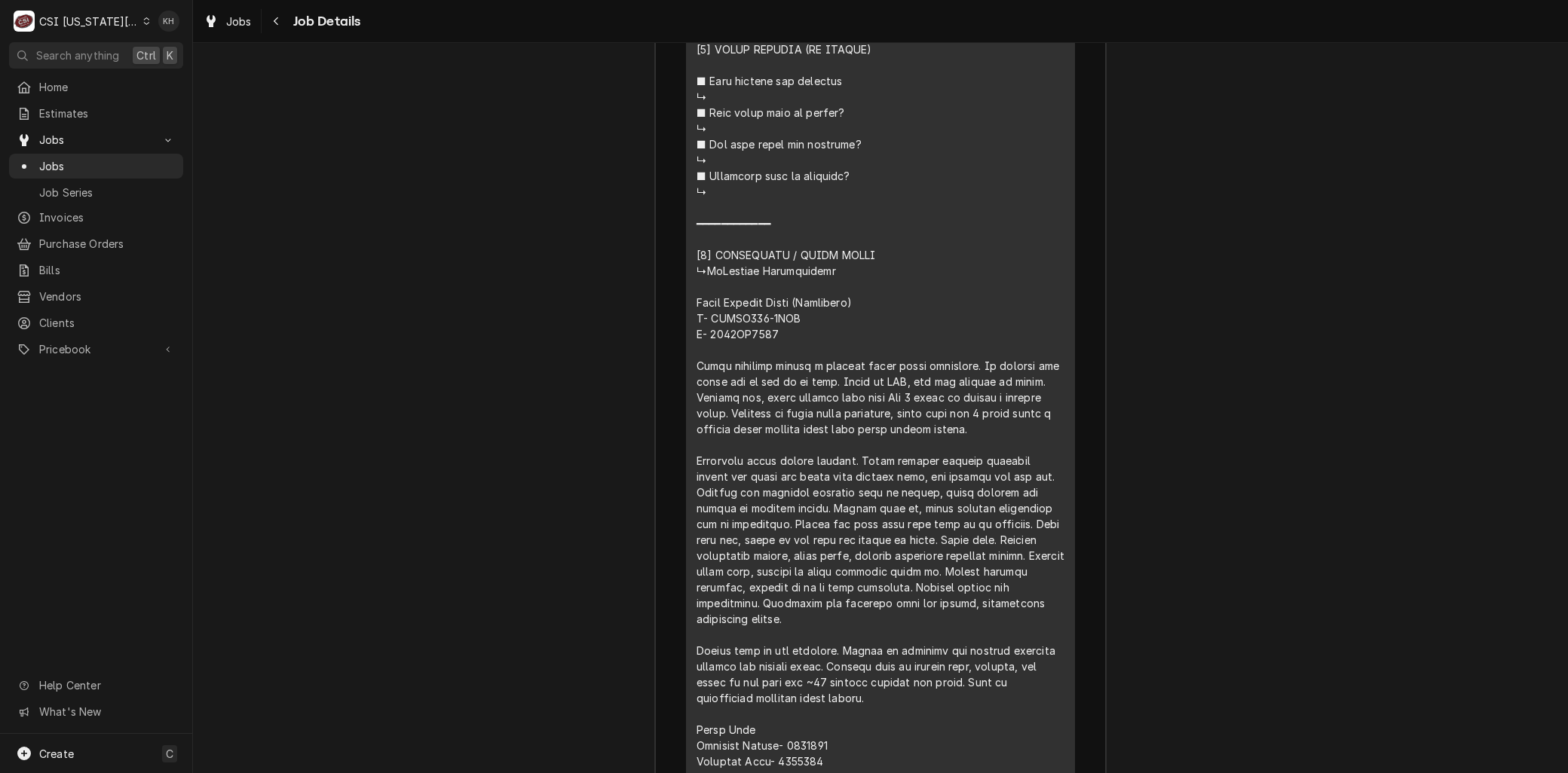
scroll to position [4741, 0]
